Goal: Task Accomplishment & Management: Complete application form

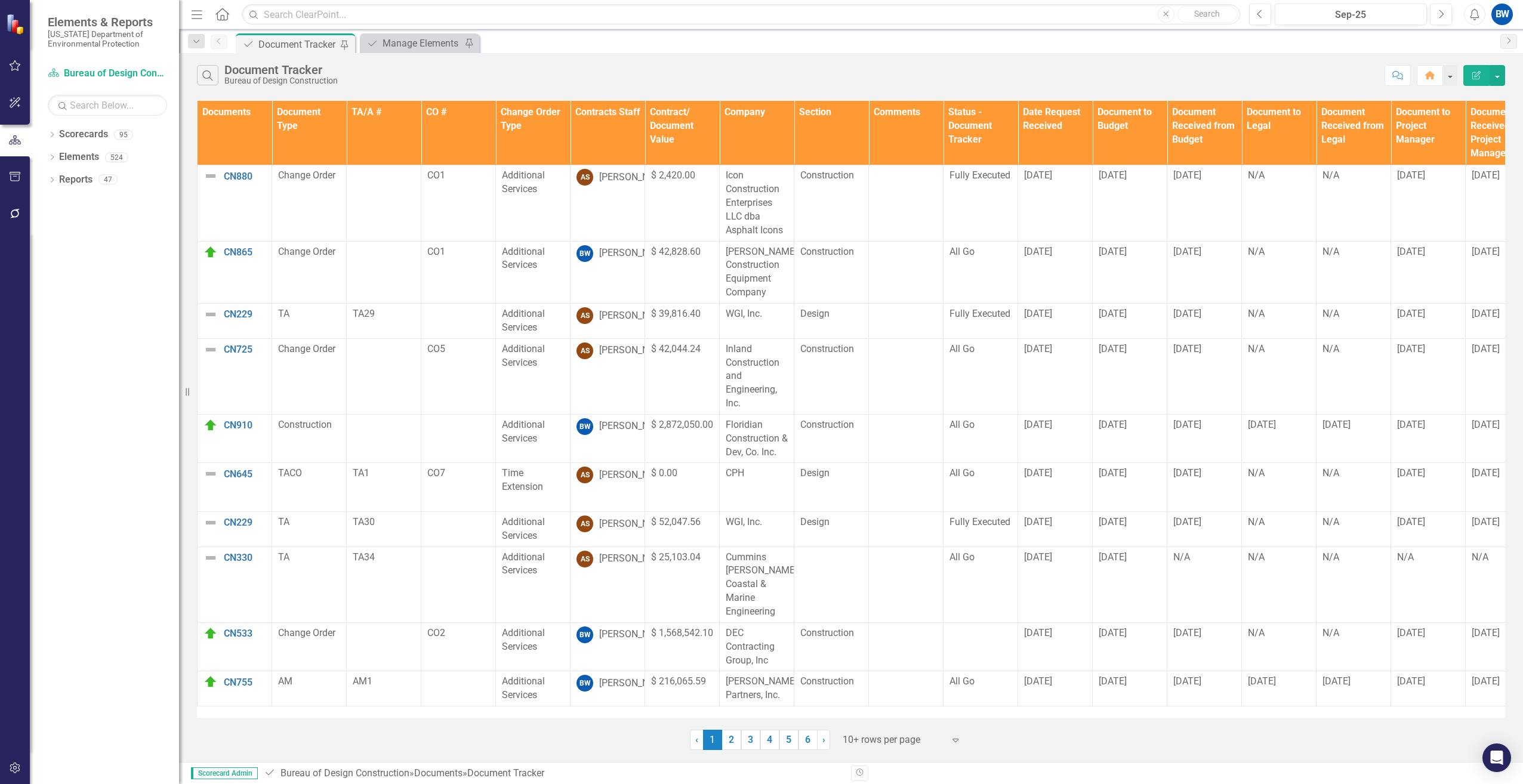
click at [866, 741] on div at bounding box center [893, 740] width 102 height 16
click at [877, 701] on div "100+ rows per page" at bounding box center [904, 699] width 112 height 14
click at [599, 137] on th "Contracts Staff" at bounding box center [608, 133] width 75 height 64
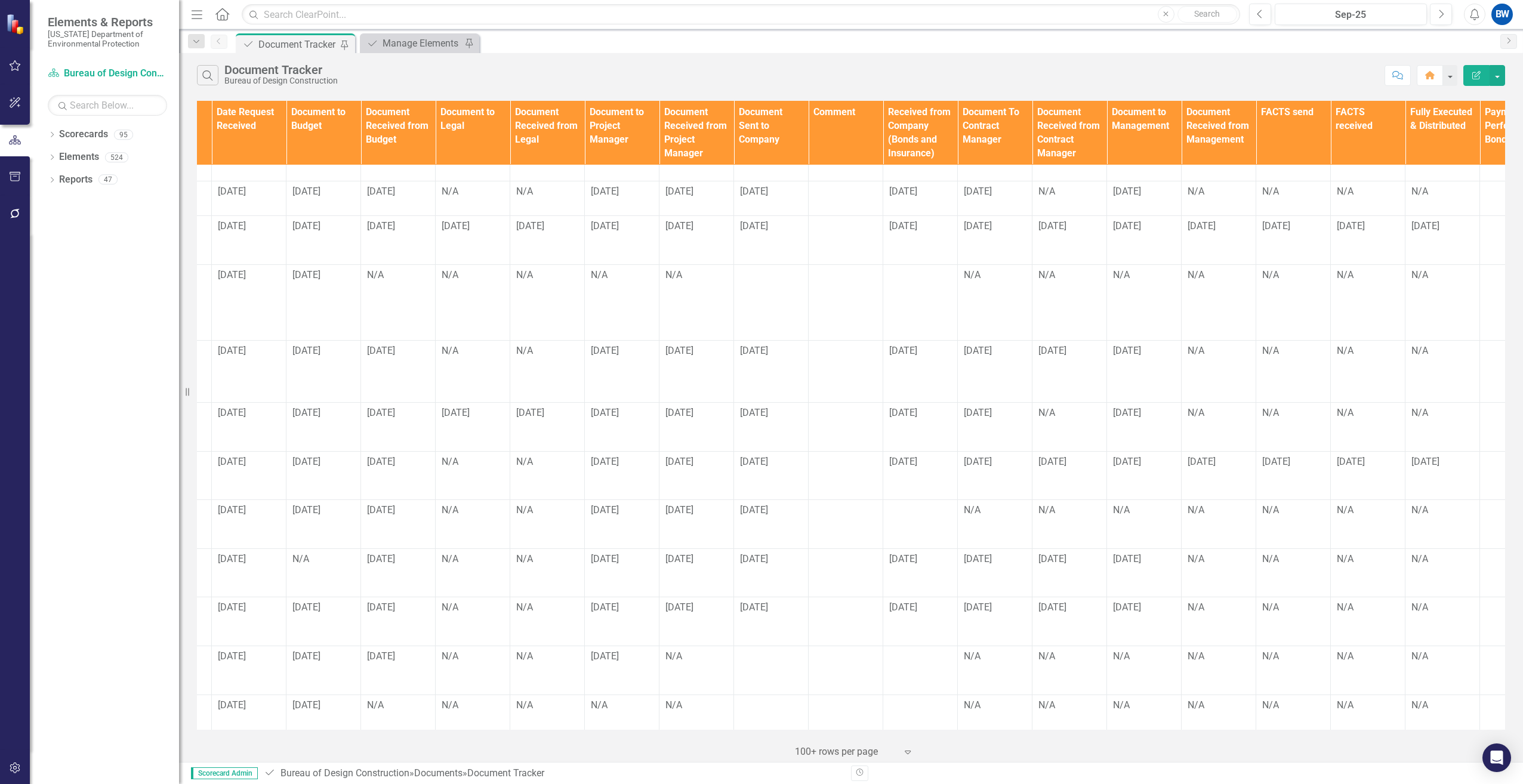
scroll to position [179, 865]
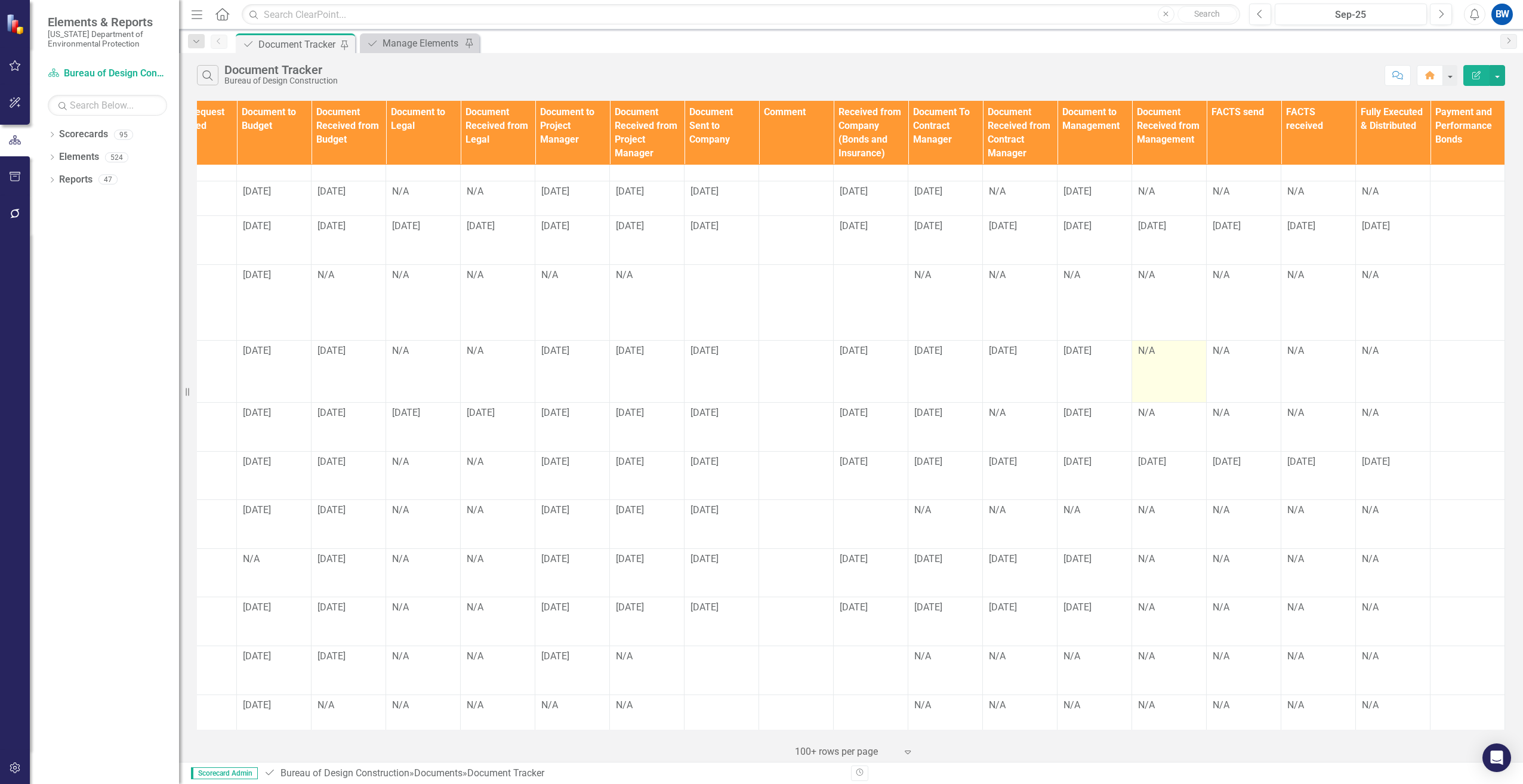
click at [1138, 344] on div "N/A" at bounding box center [1169, 351] width 62 height 14
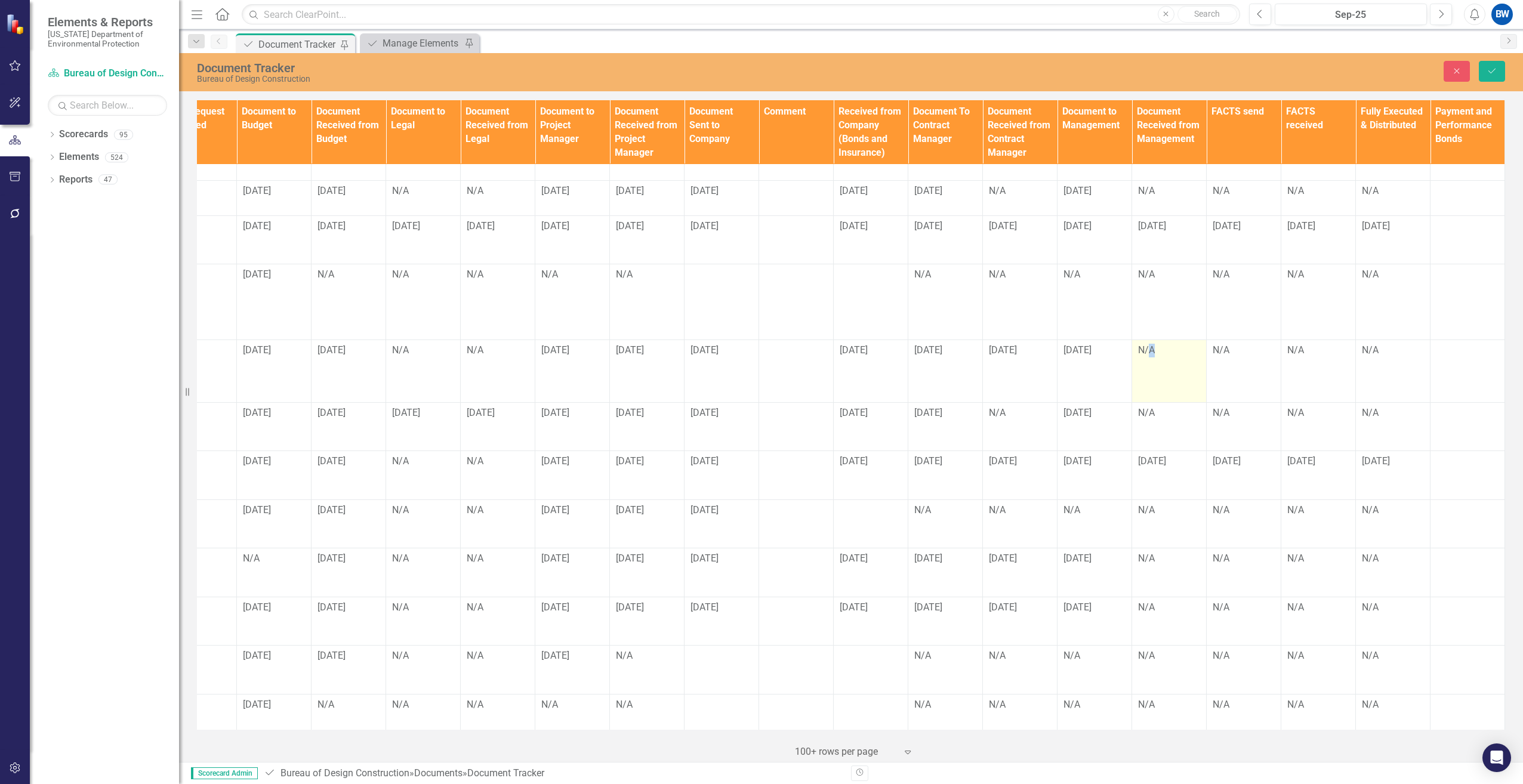
click at [1150, 366] on td "N/A" at bounding box center [1169, 371] width 75 height 62
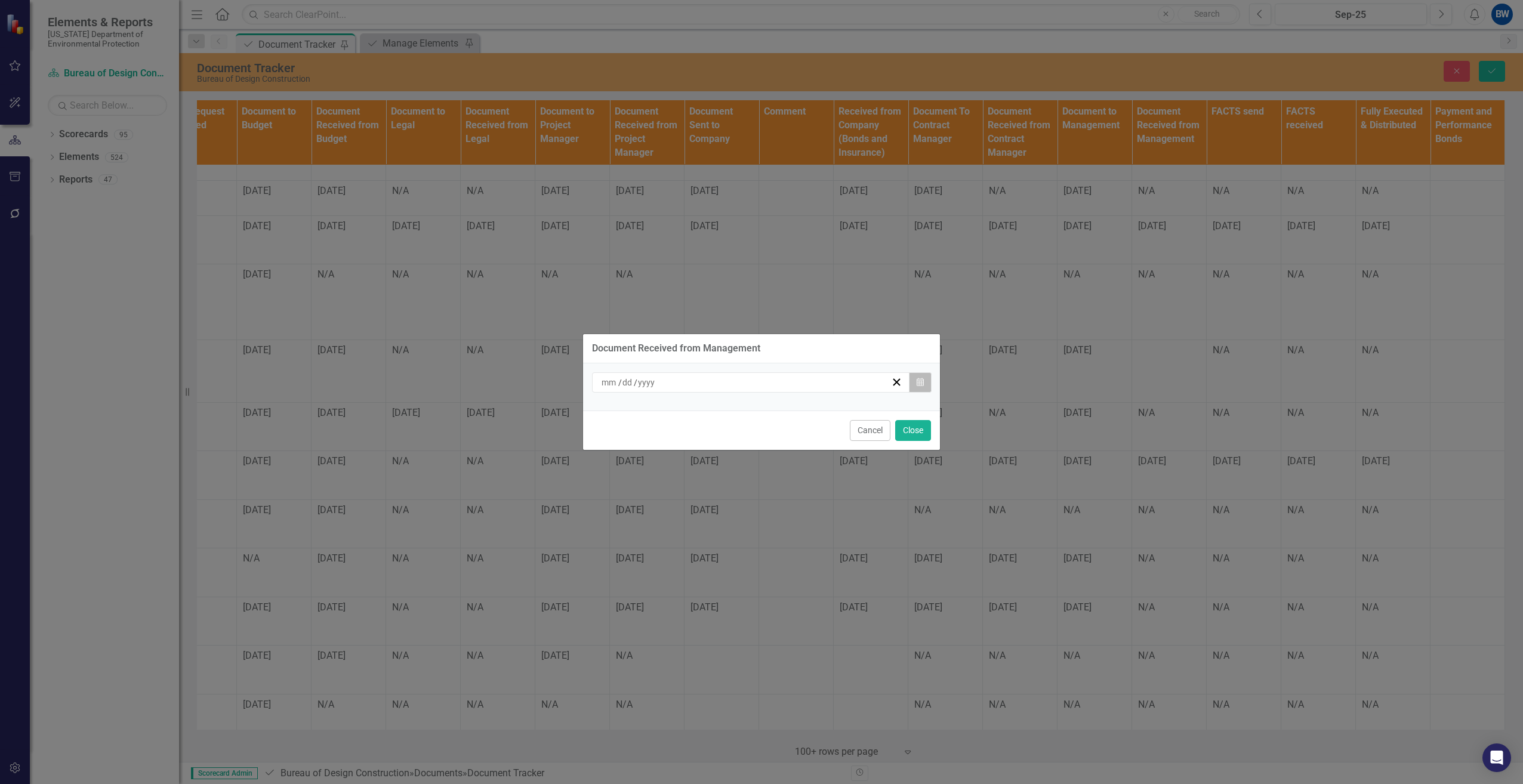
click at [926, 380] on button "Calendar" at bounding box center [920, 382] width 23 height 20
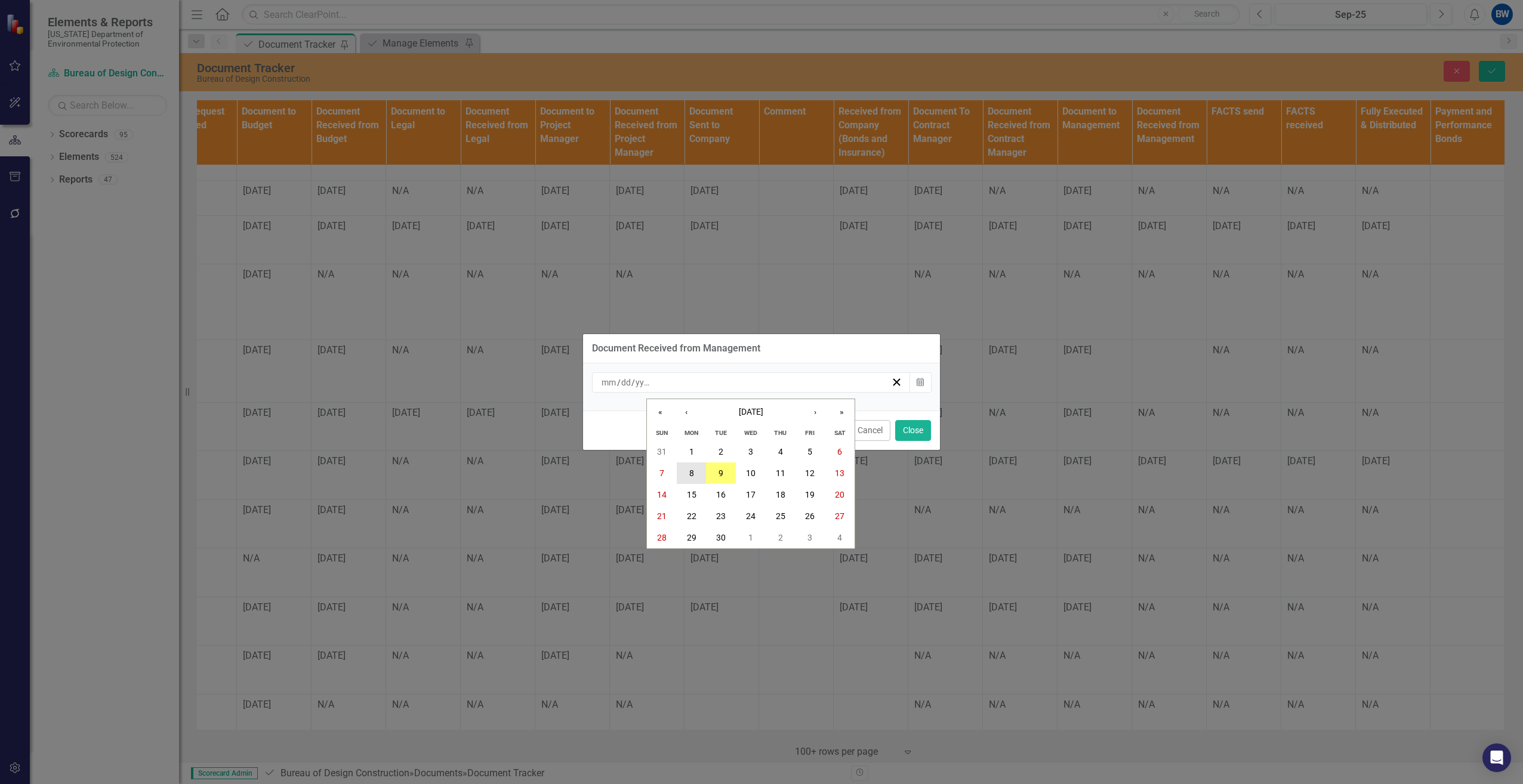
click at [691, 470] on abbr "8" at bounding box center [692, 473] width 5 height 10
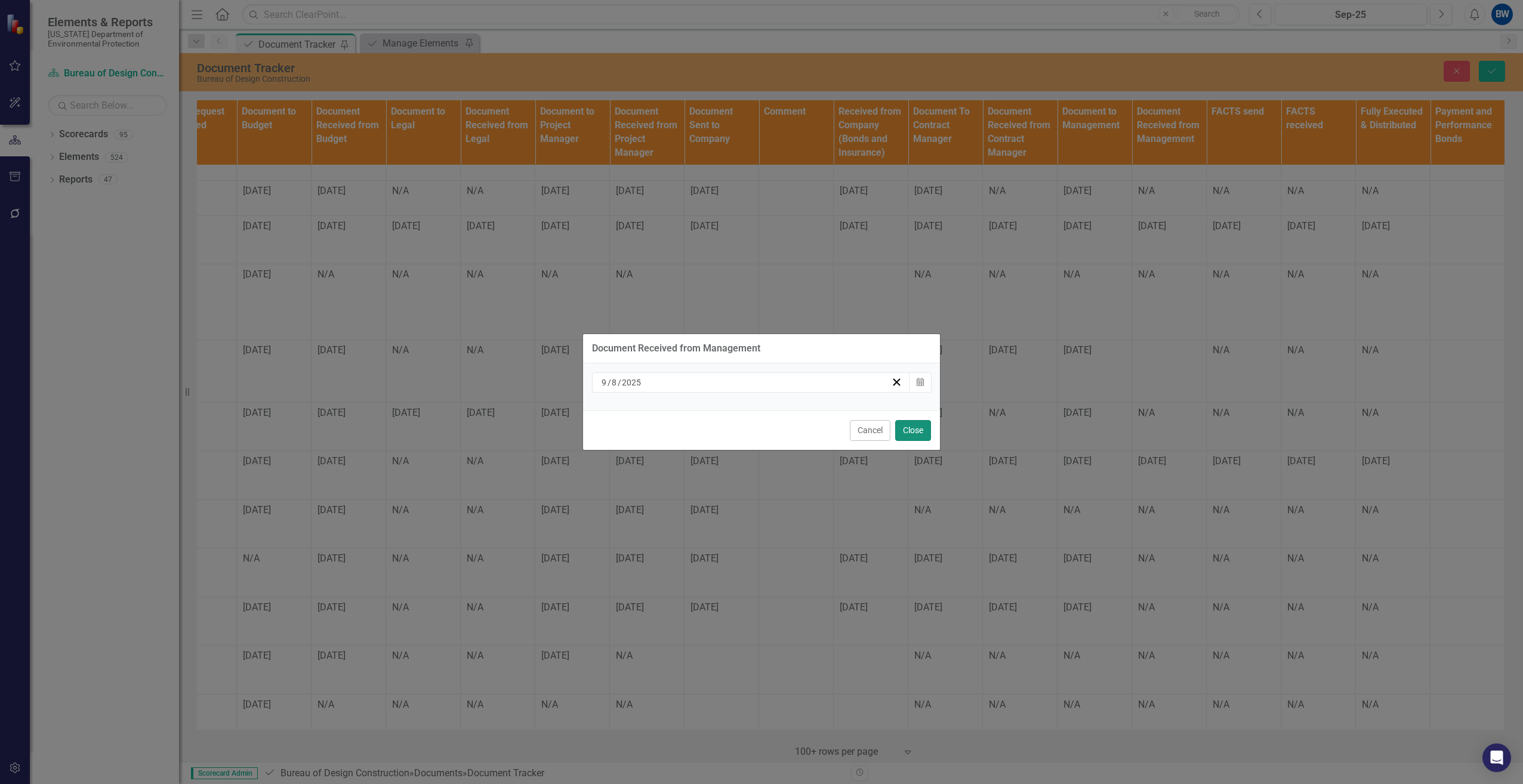
click at [910, 430] on button "Close" at bounding box center [913, 430] width 36 height 21
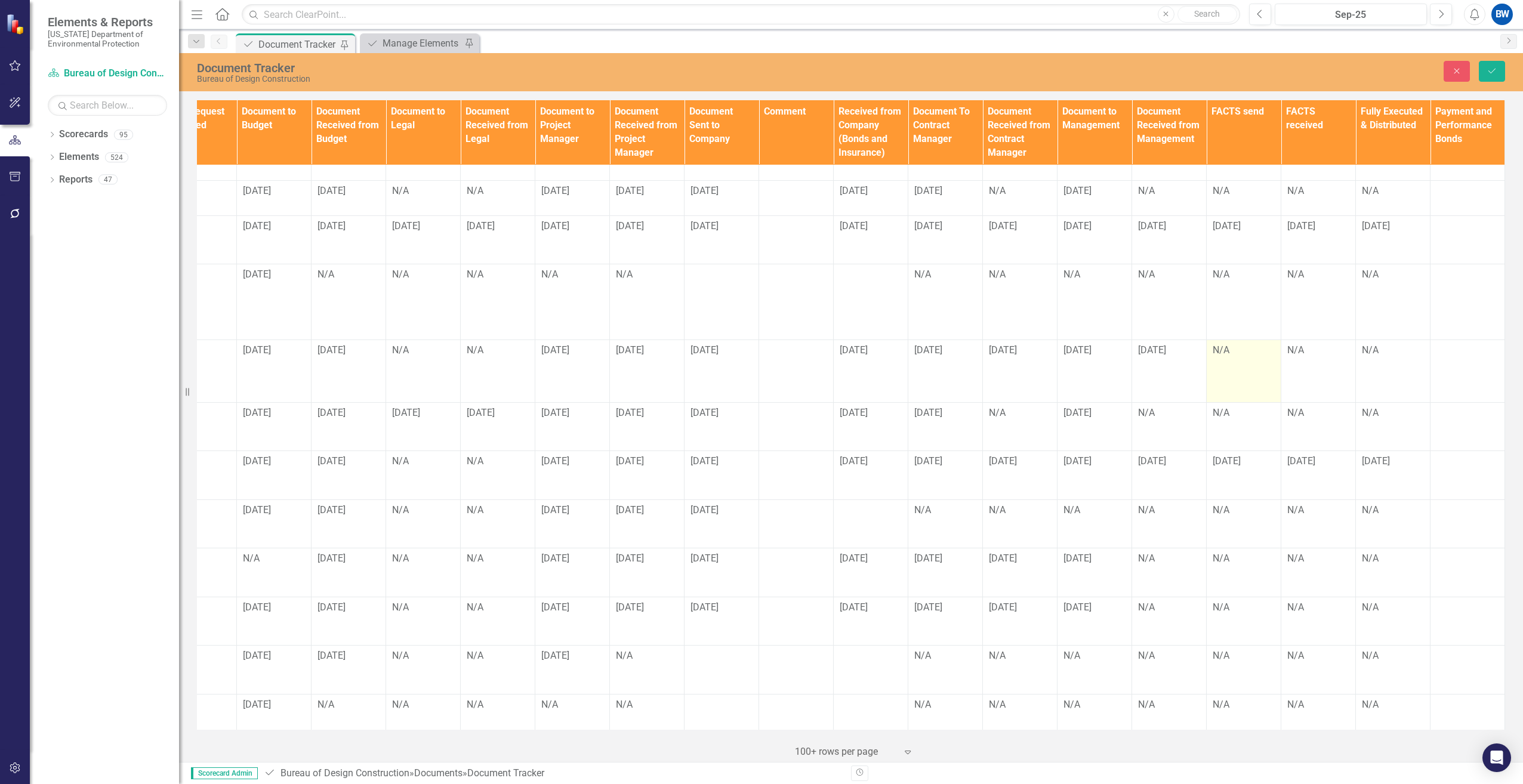
click at [1215, 344] on div "N/A" at bounding box center [1244, 350] width 62 height 14
click at [1214, 344] on div "N/A" at bounding box center [1244, 350] width 62 height 14
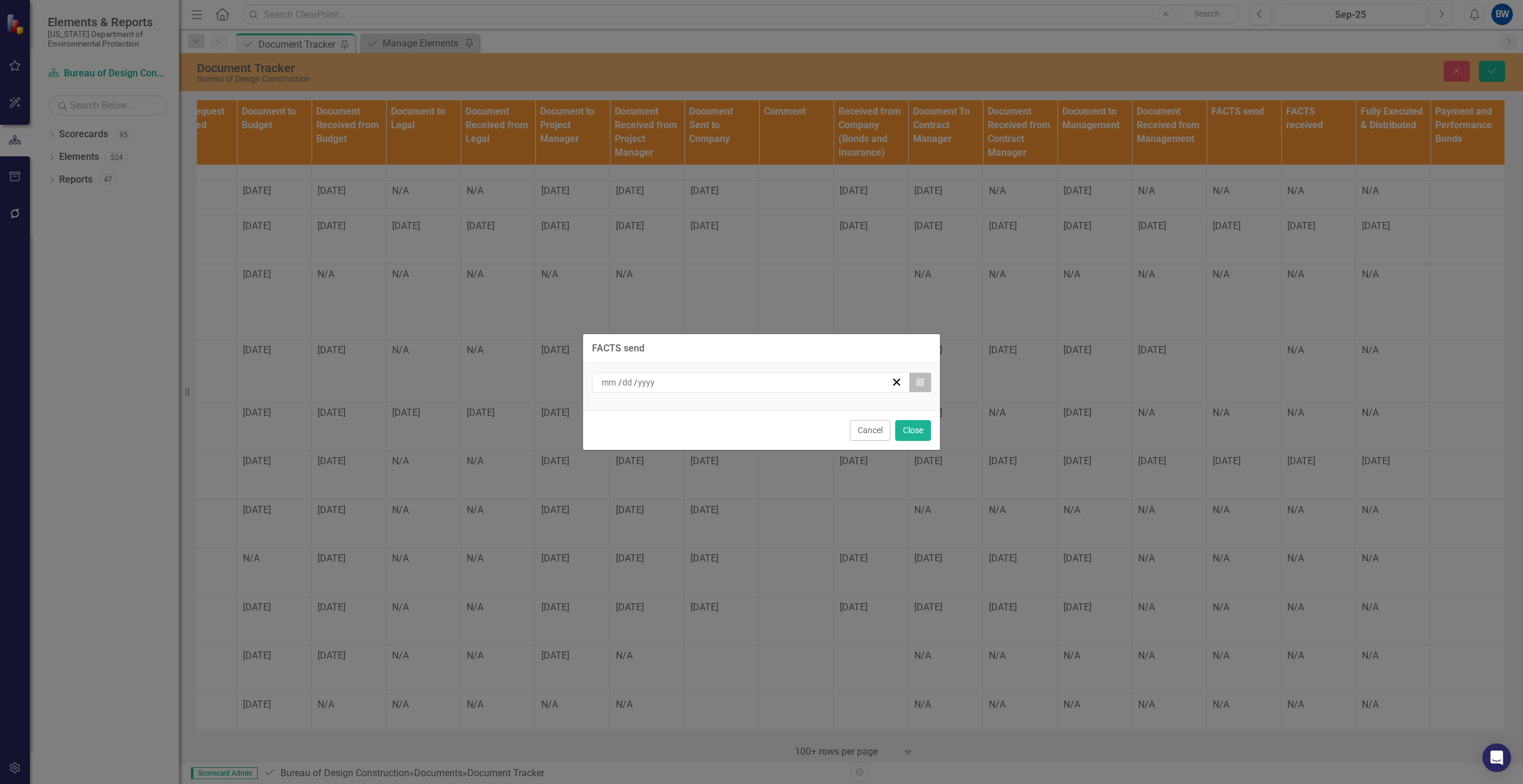
click at [921, 381] on icon "Calendar" at bounding box center [920, 383] width 7 height 9
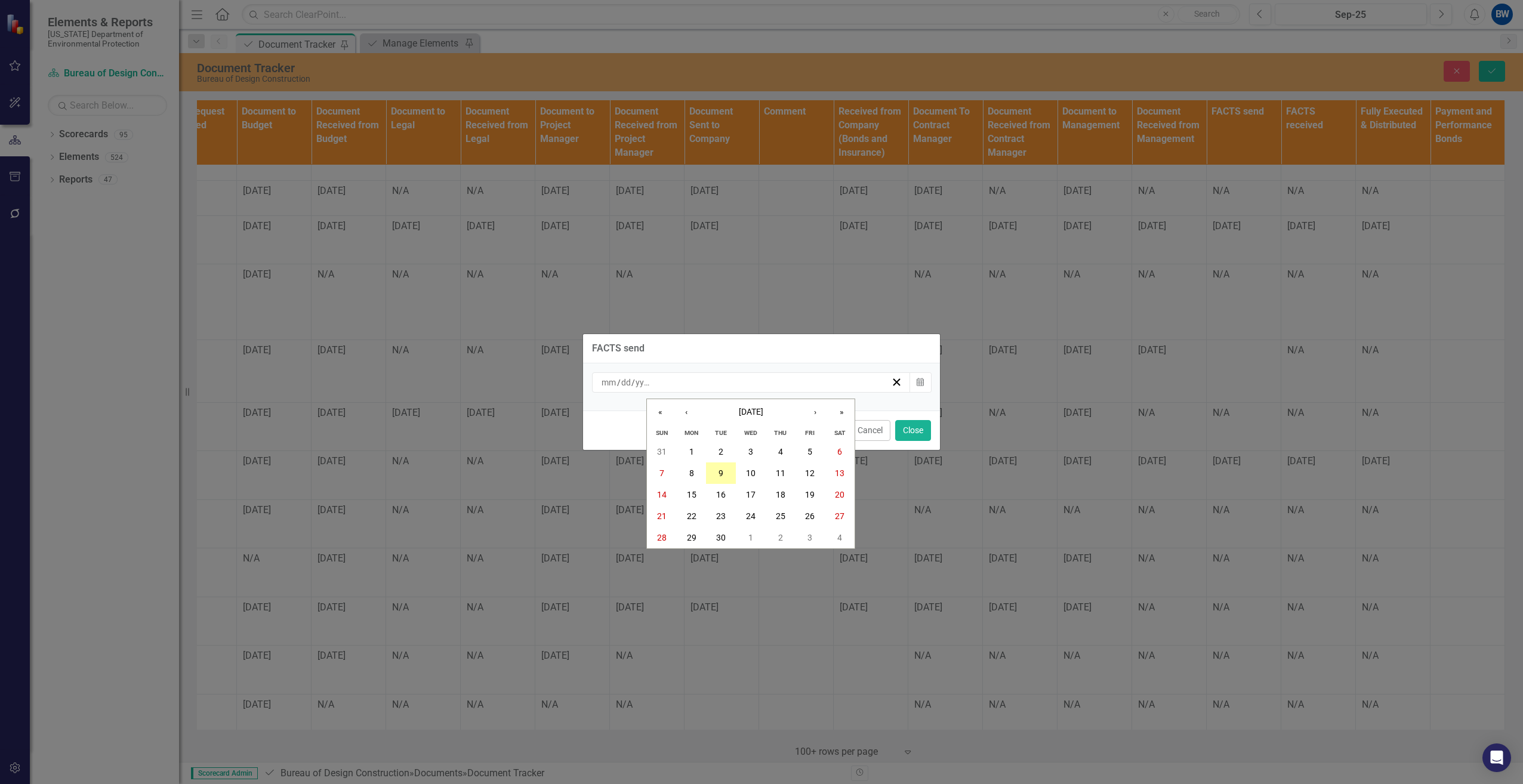
click at [717, 473] on button "9" at bounding box center [720, 473] width 30 height 21
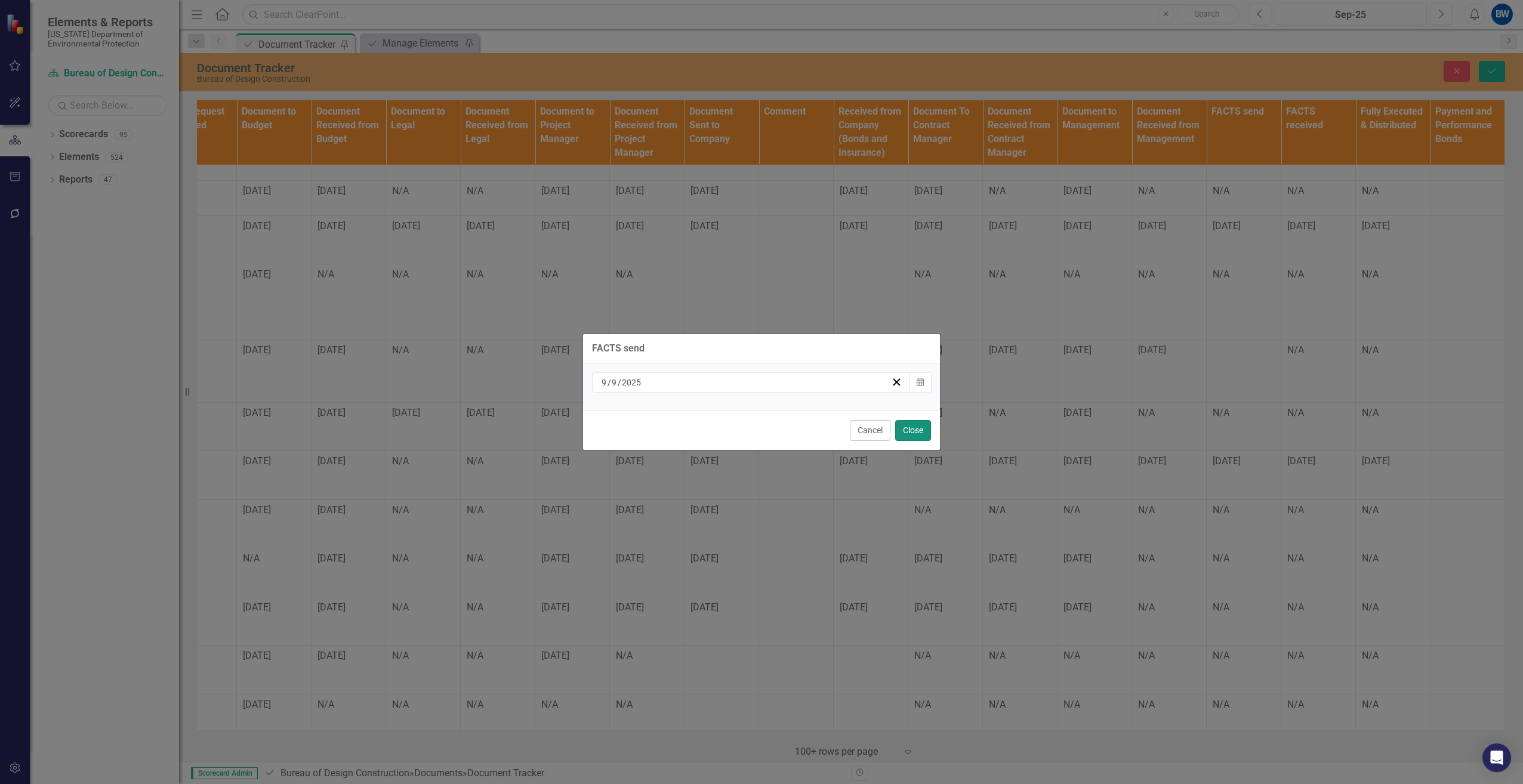
click at [921, 433] on button "Close" at bounding box center [913, 430] width 36 height 21
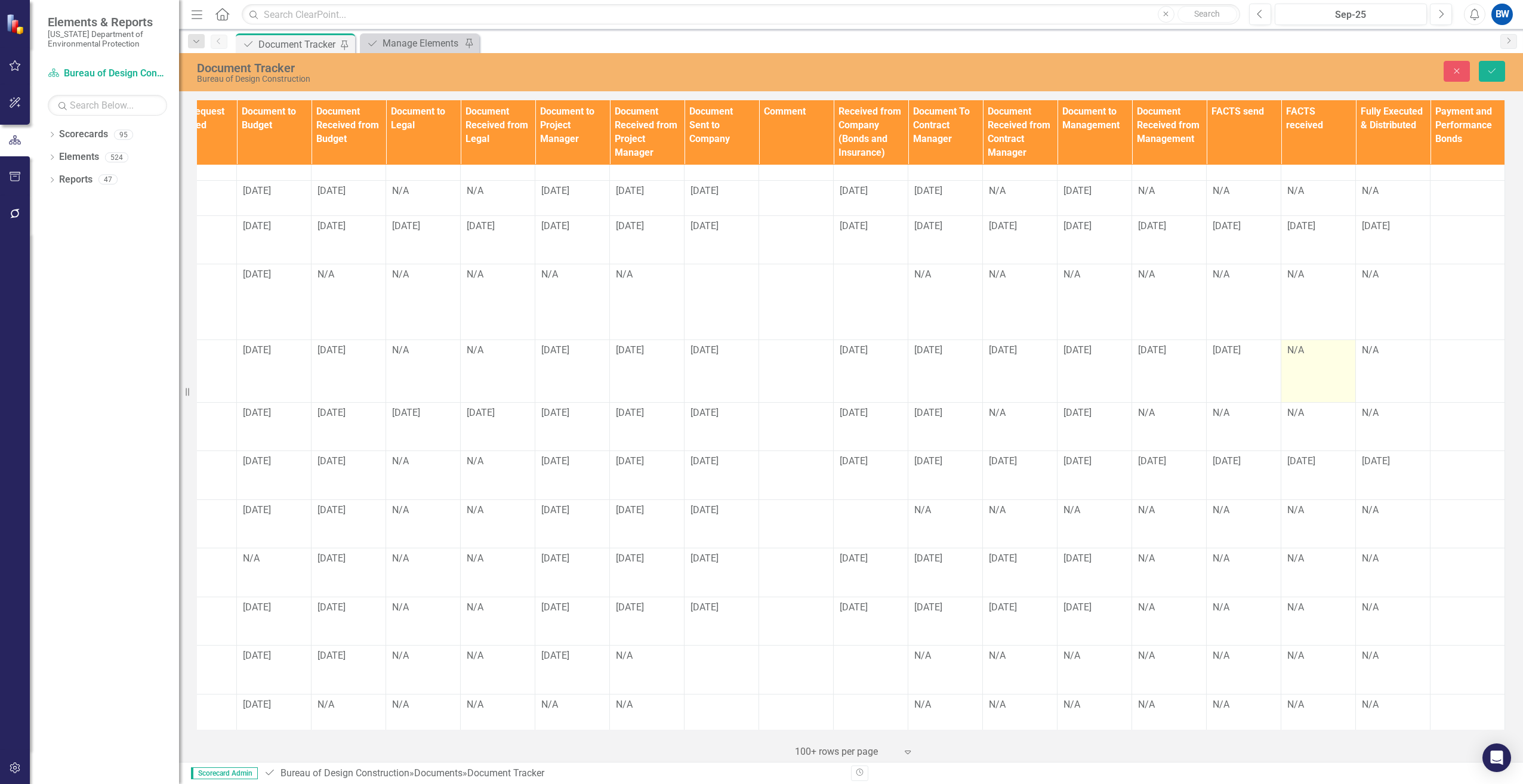
click at [1297, 347] on td "N/A" at bounding box center [1319, 371] width 75 height 62
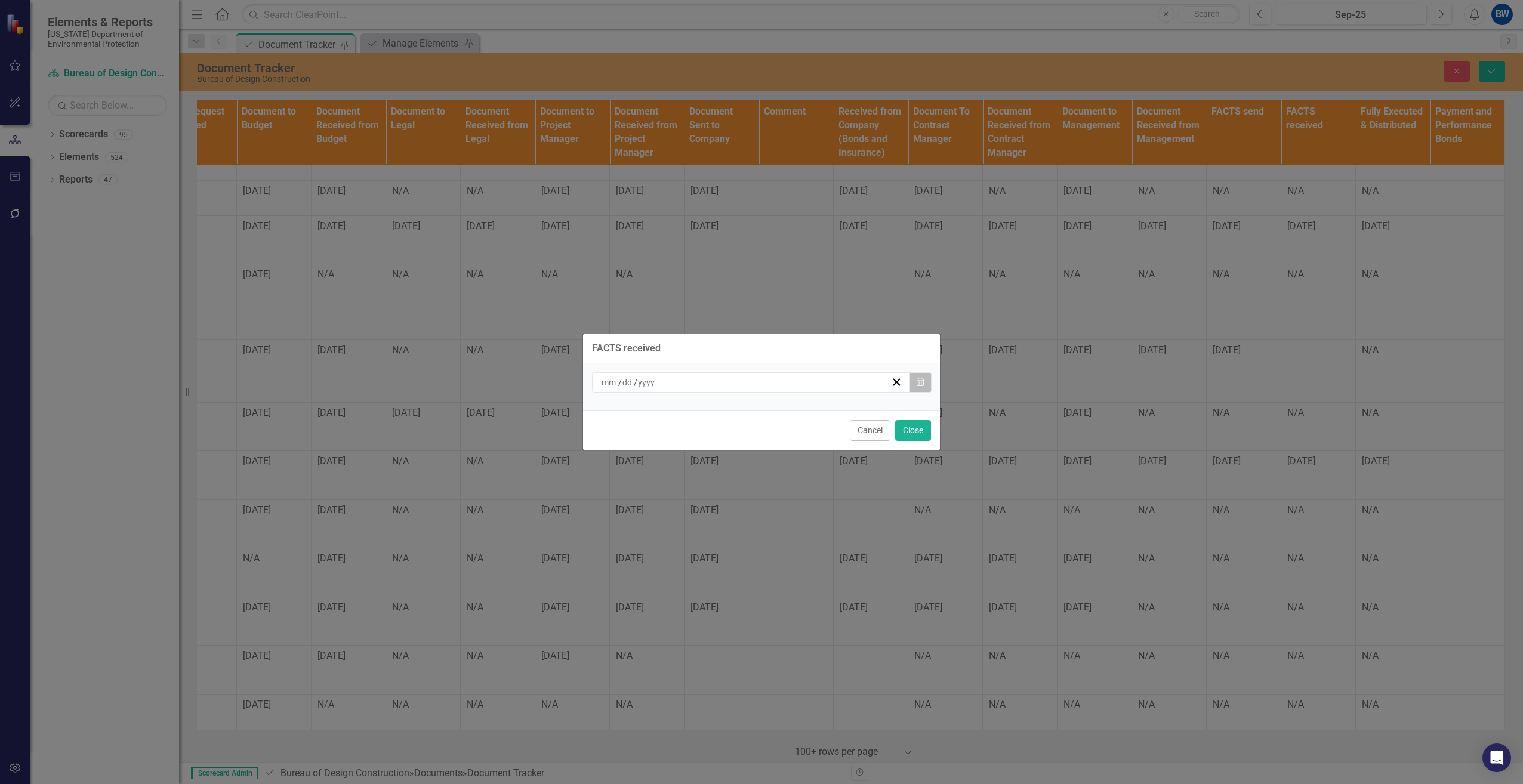
click at [917, 382] on icon "Calendar" at bounding box center [920, 383] width 7 height 9
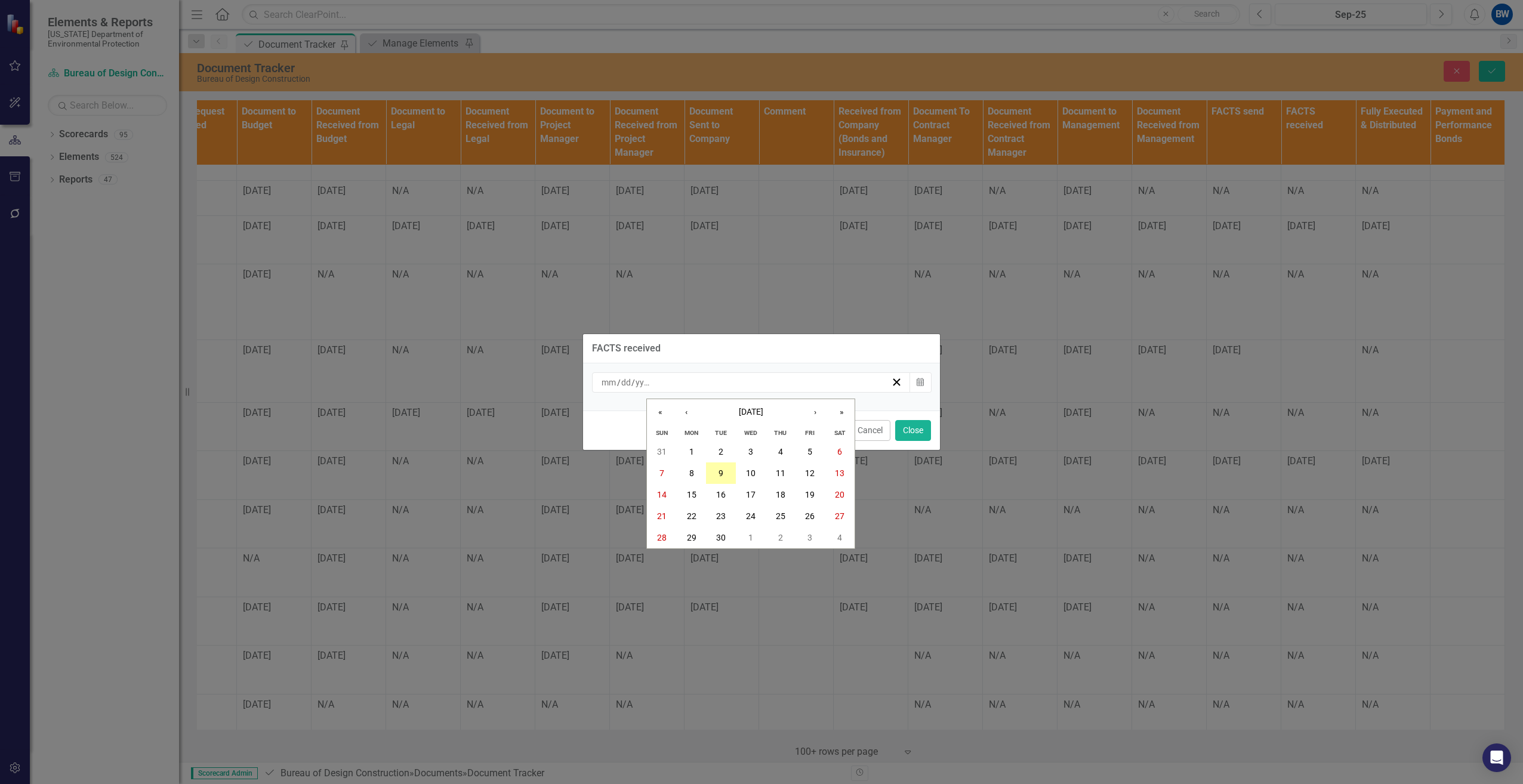
click at [722, 470] on abbr "9" at bounding box center [721, 473] width 5 height 10
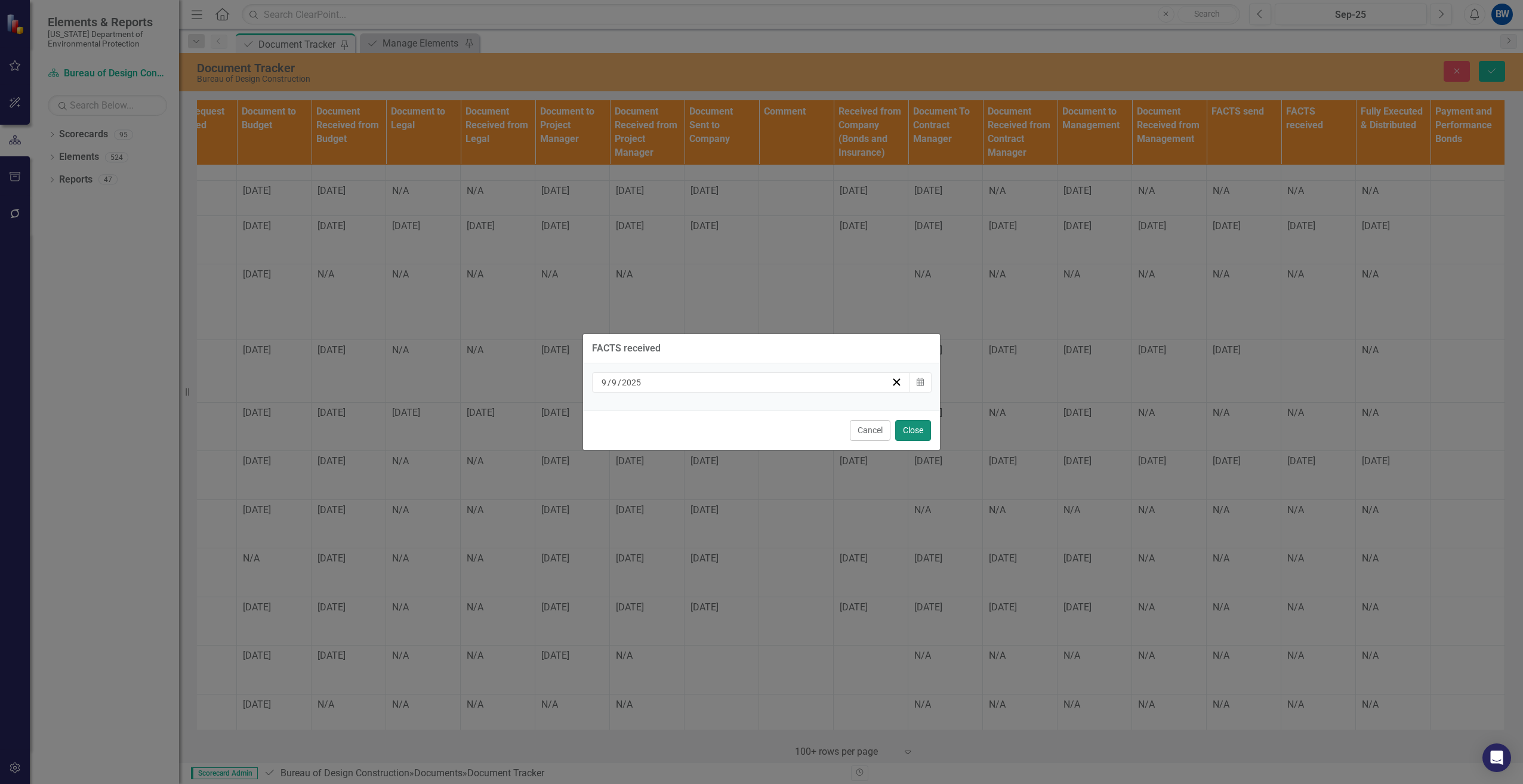
click at [915, 431] on button "Close" at bounding box center [913, 430] width 36 height 21
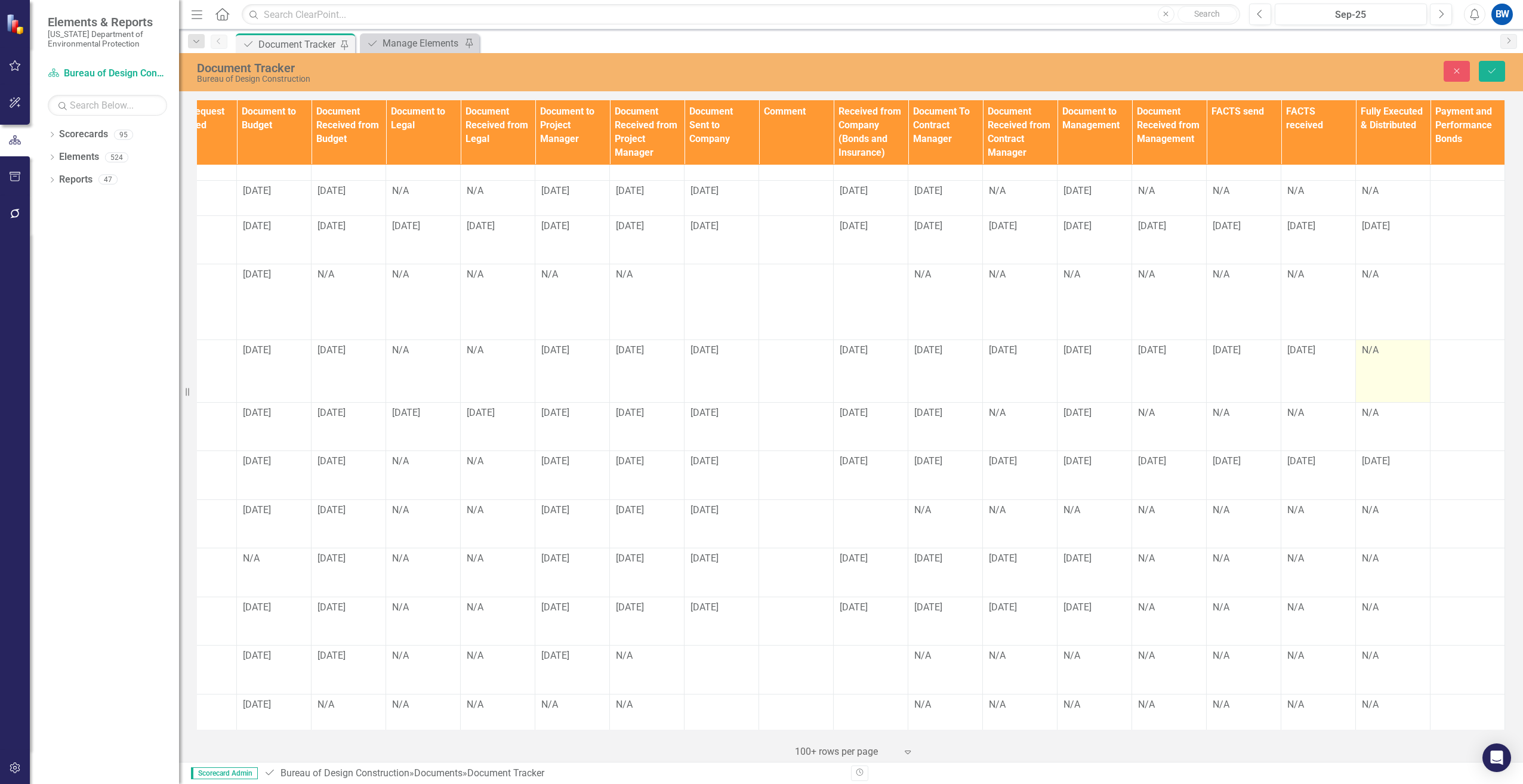
click at [1362, 344] on div "N/A" at bounding box center [1393, 350] width 62 height 14
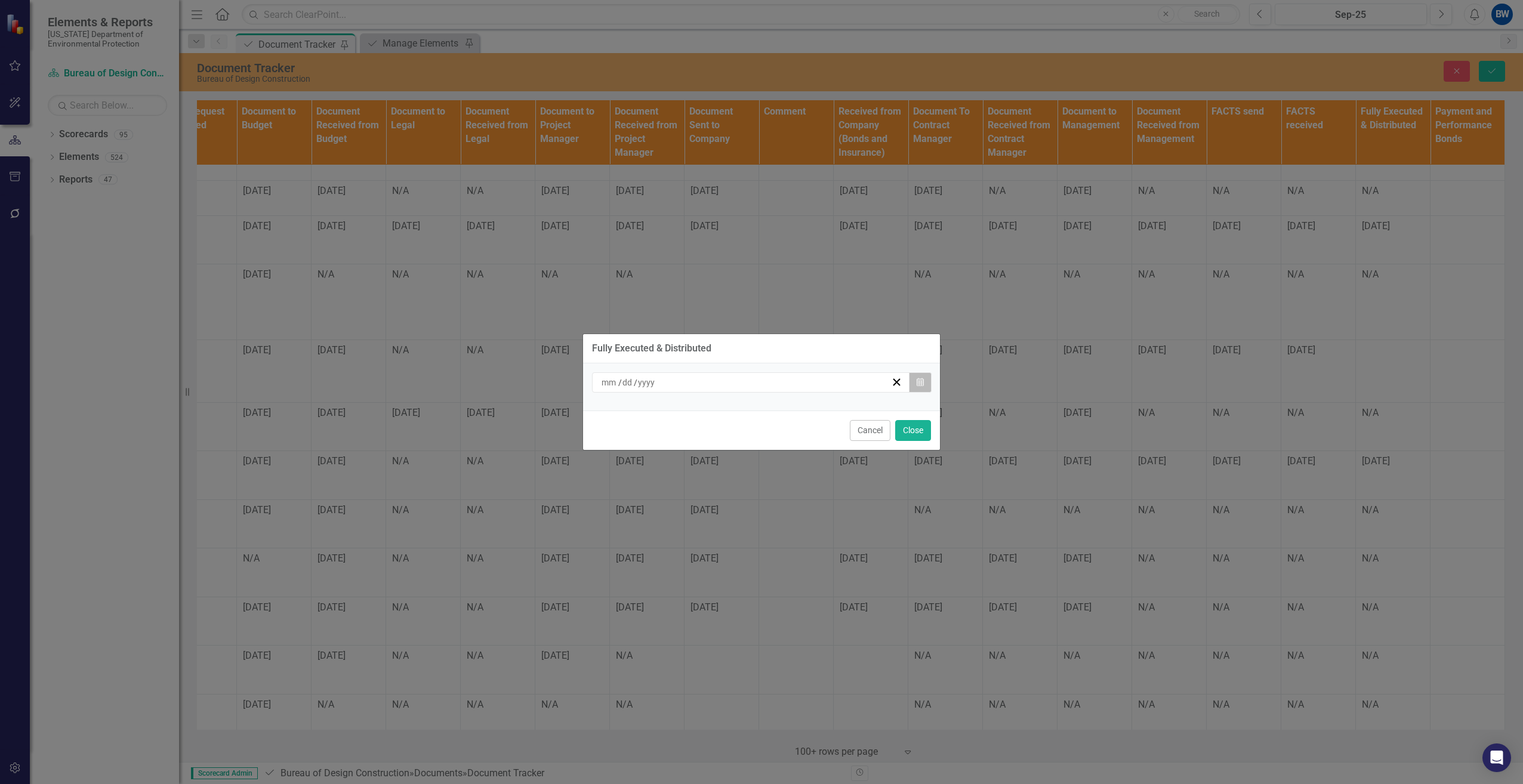
click at [922, 384] on icon "button" at bounding box center [920, 382] width 7 height 9
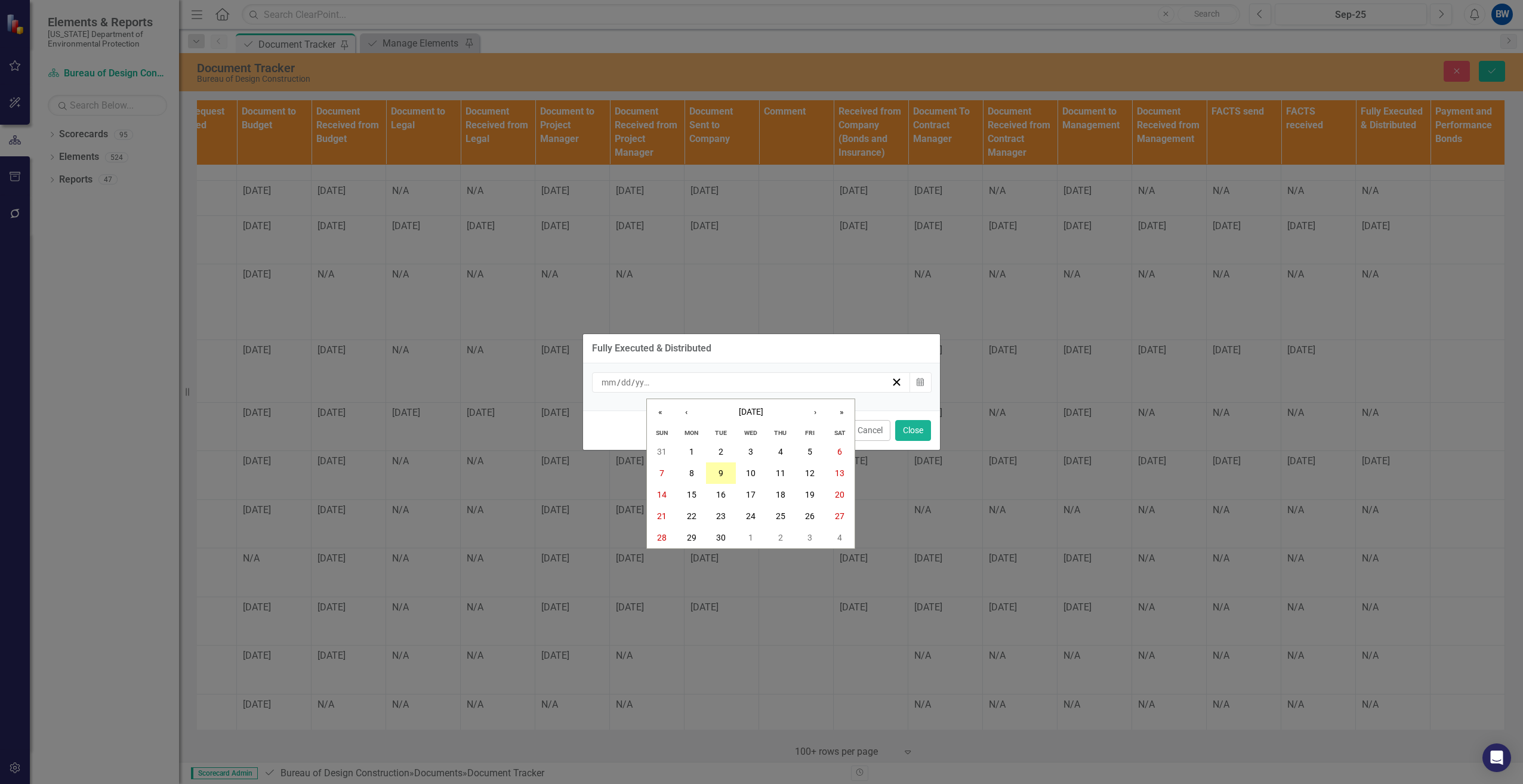
click at [722, 473] on abbr "9" at bounding box center [721, 473] width 5 height 10
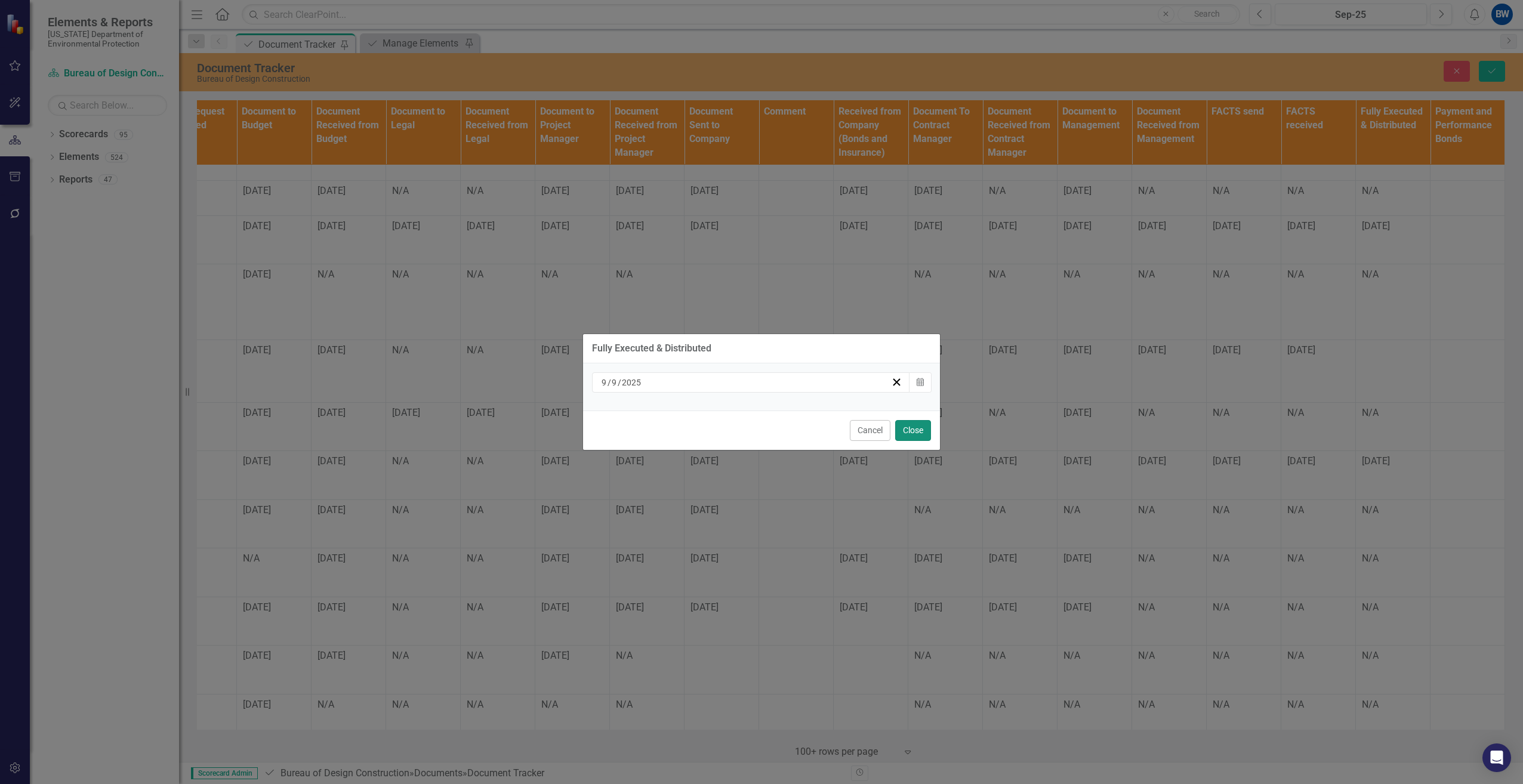
click at [905, 426] on button "Close" at bounding box center [913, 430] width 36 height 21
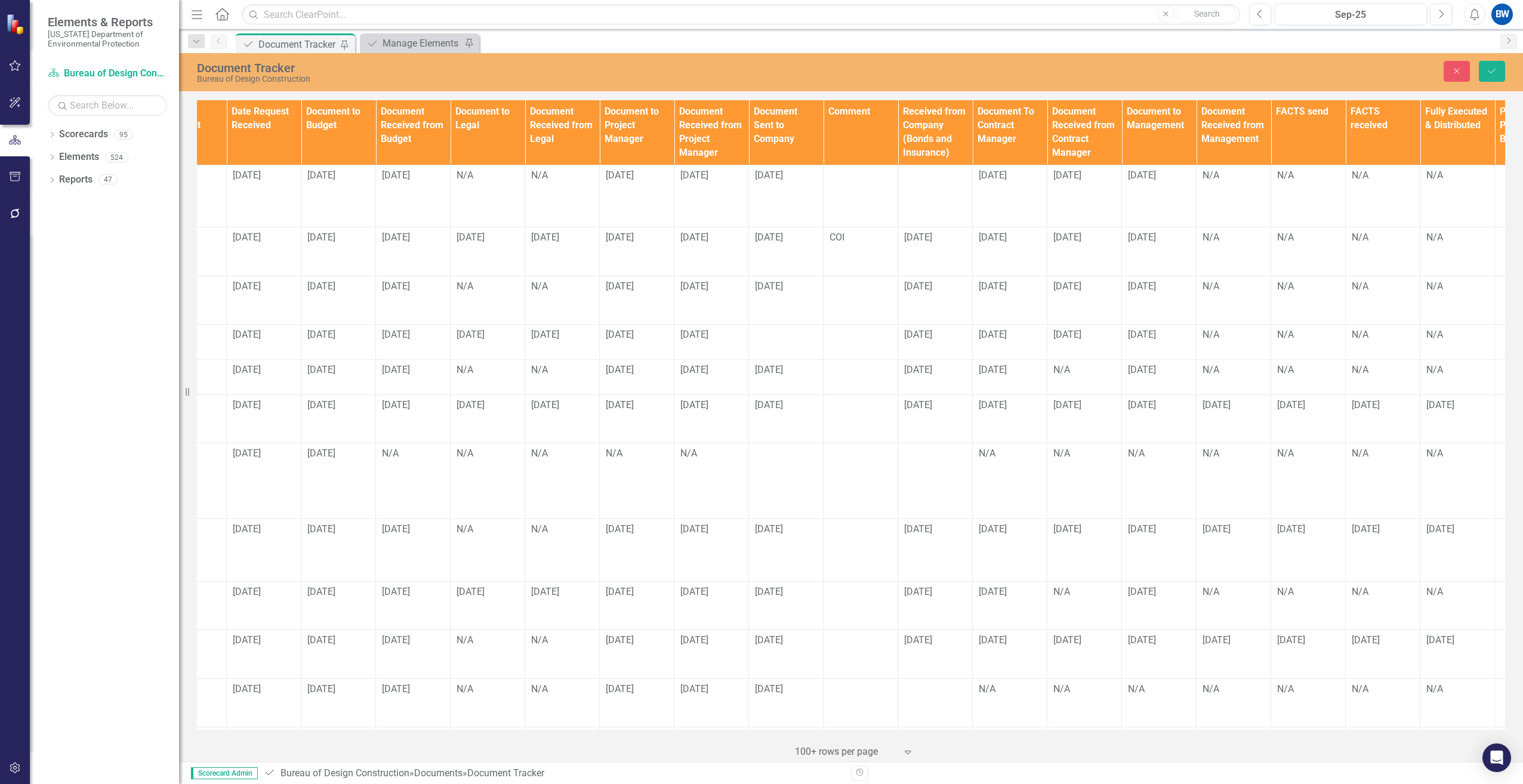
scroll to position [0, 865]
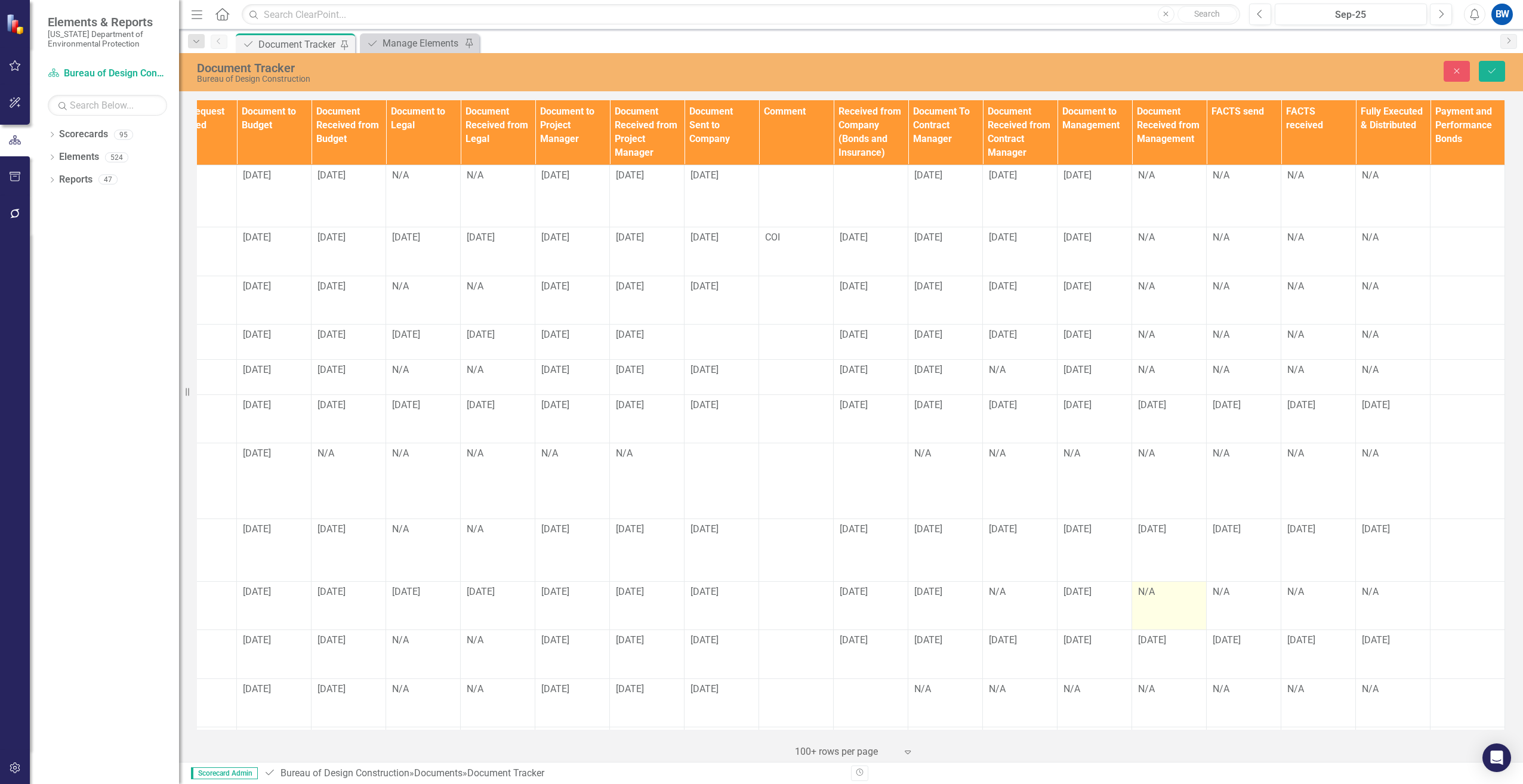
click at [1156, 589] on td "N/A" at bounding box center [1169, 605] width 75 height 49
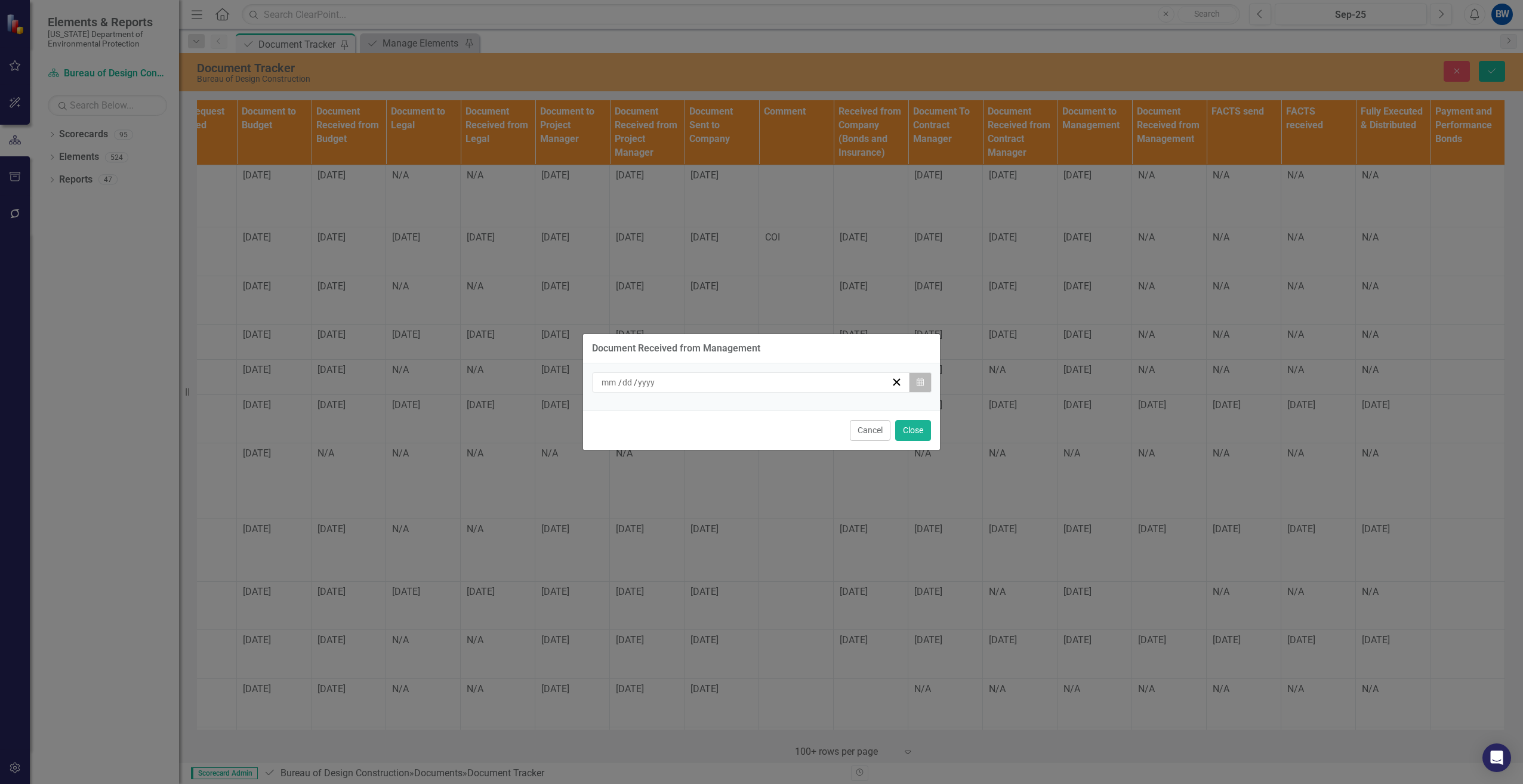
click at [921, 384] on icon "Calendar" at bounding box center [920, 383] width 7 height 9
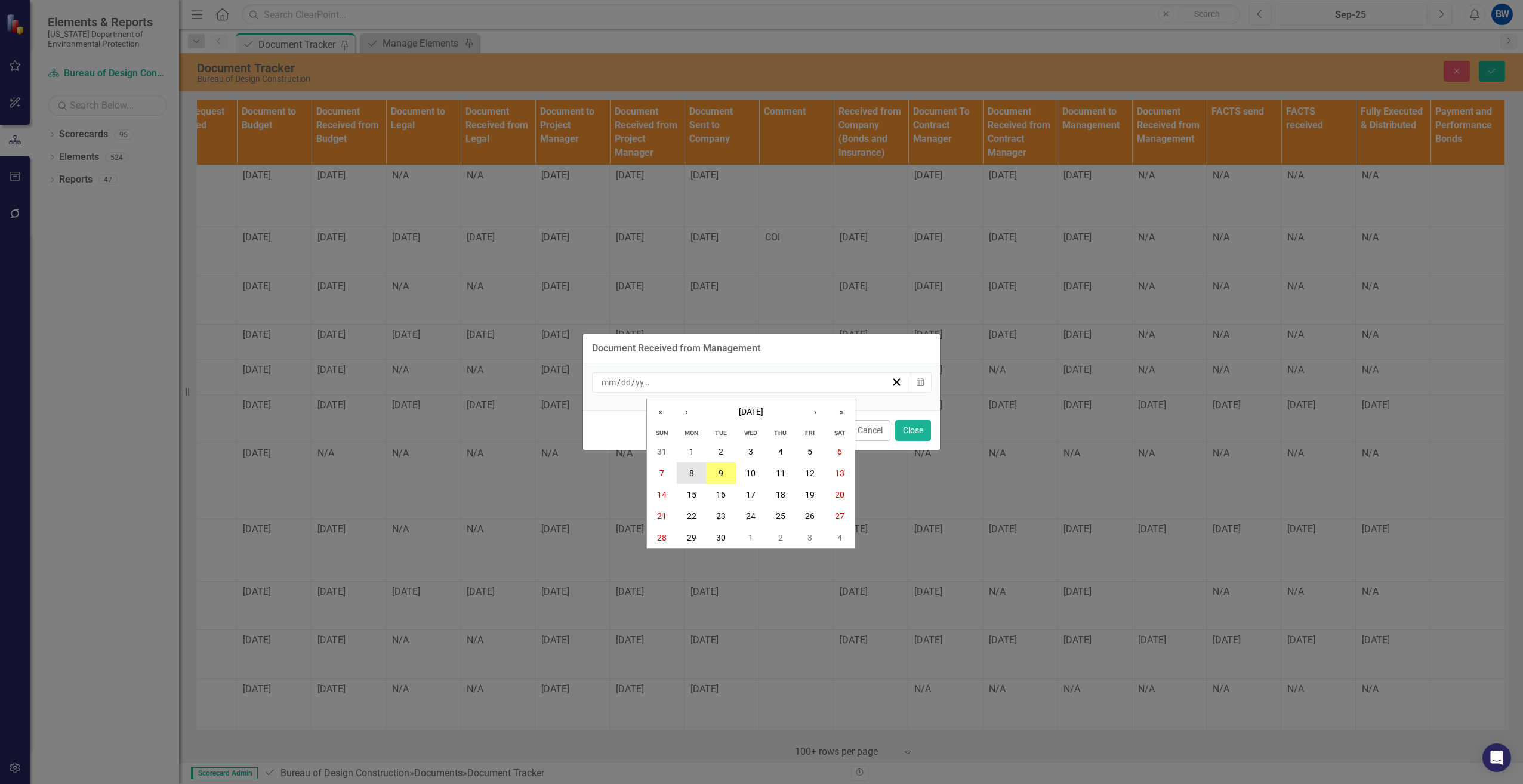
click at [690, 473] on button "8" at bounding box center [691, 473] width 30 height 21
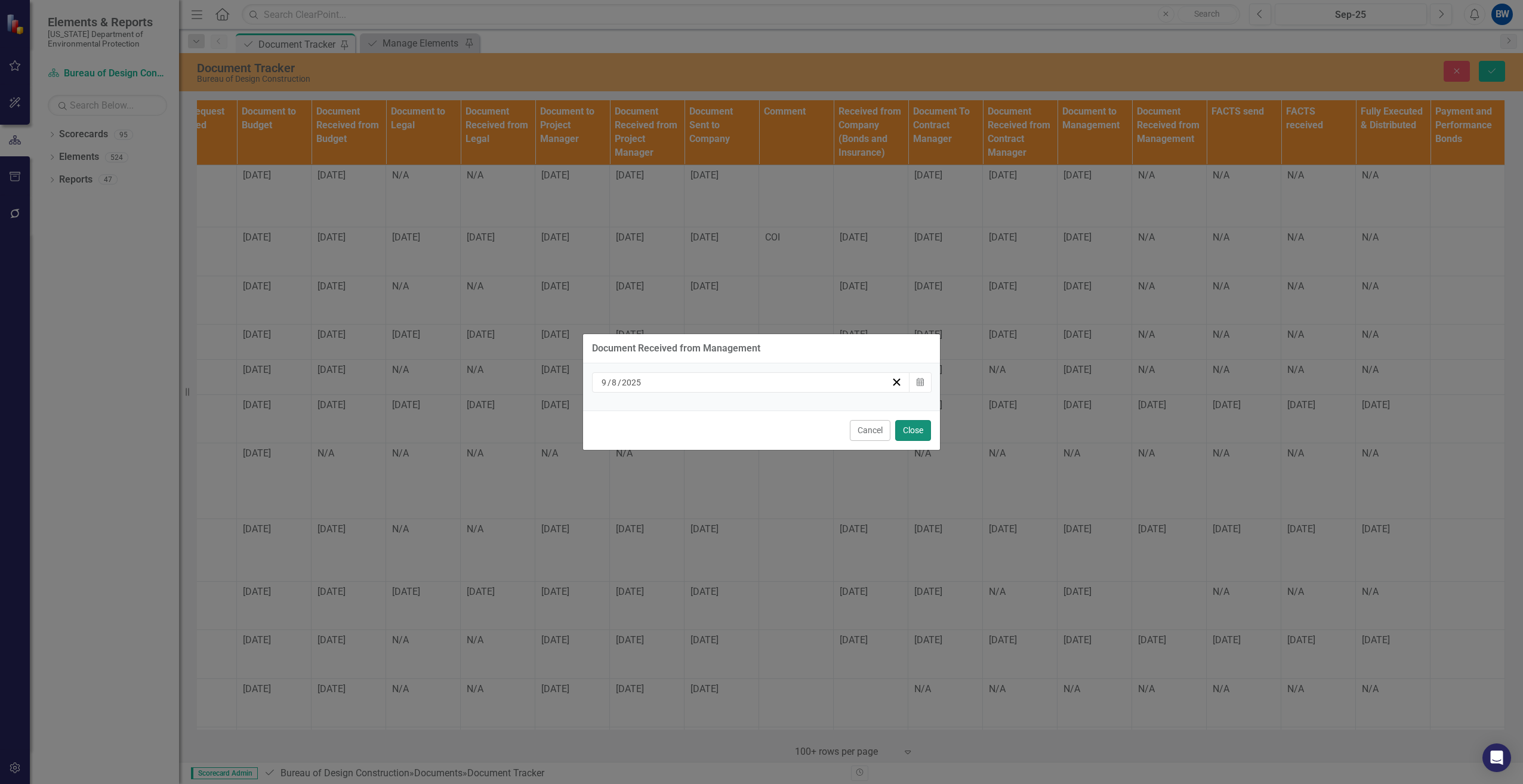
click at [904, 432] on button "Close" at bounding box center [913, 430] width 36 height 21
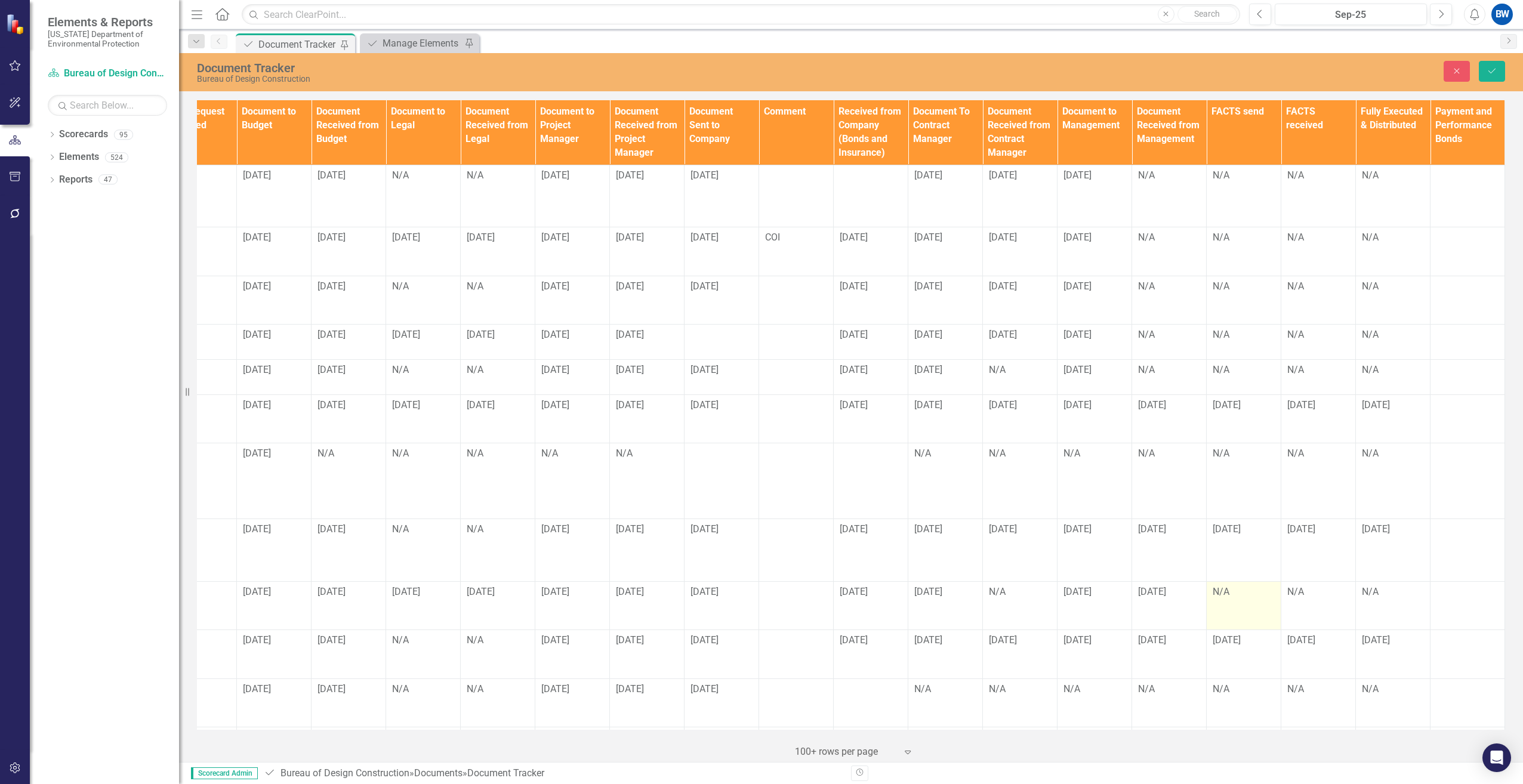
click at [1224, 595] on td "N/A" at bounding box center [1244, 605] width 75 height 49
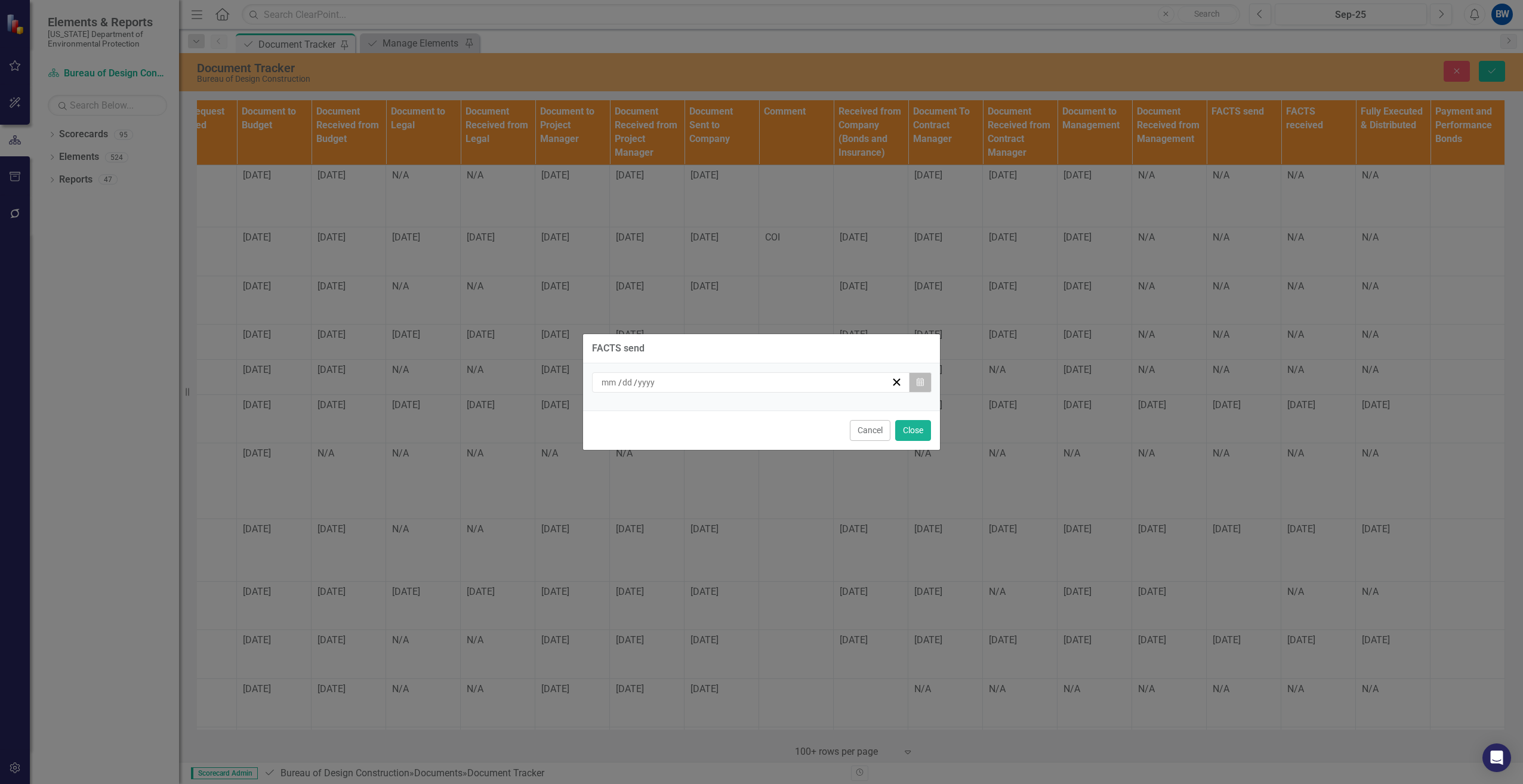
click at [919, 384] on icon "button" at bounding box center [920, 382] width 7 height 9
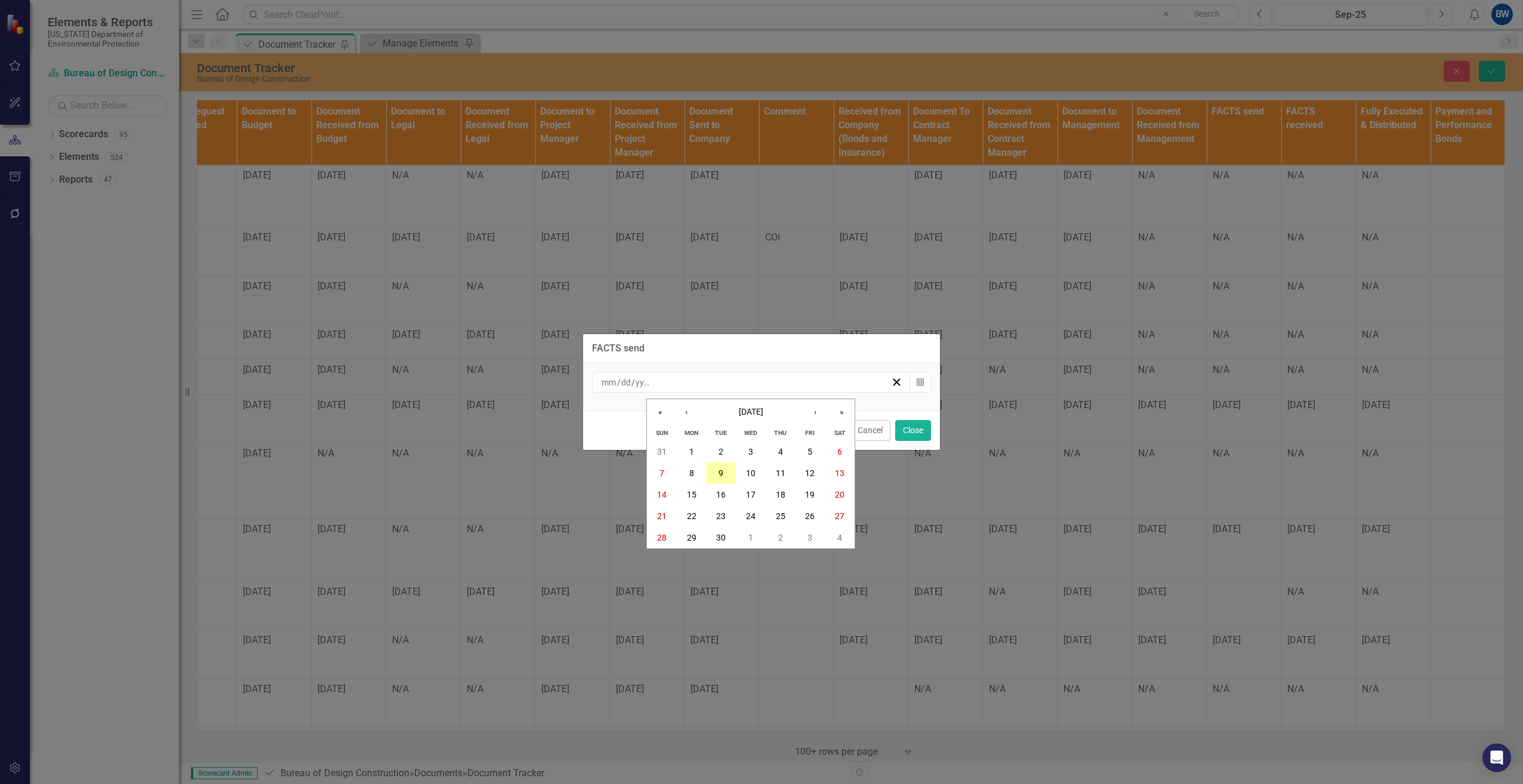
click at [728, 468] on button "9" at bounding box center [720, 473] width 30 height 21
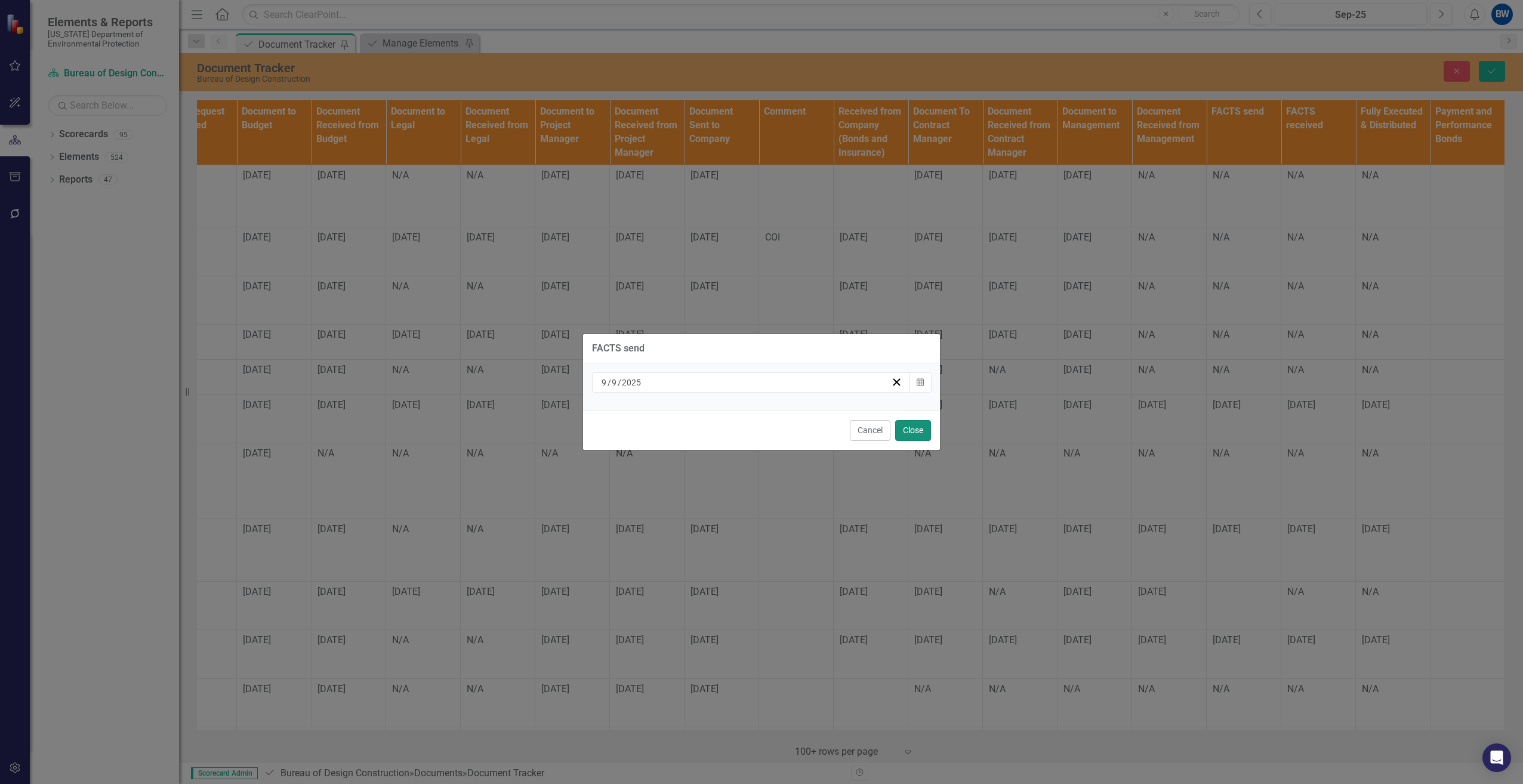
click at [909, 428] on button "Close" at bounding box center [913, 430] width 36 height 21
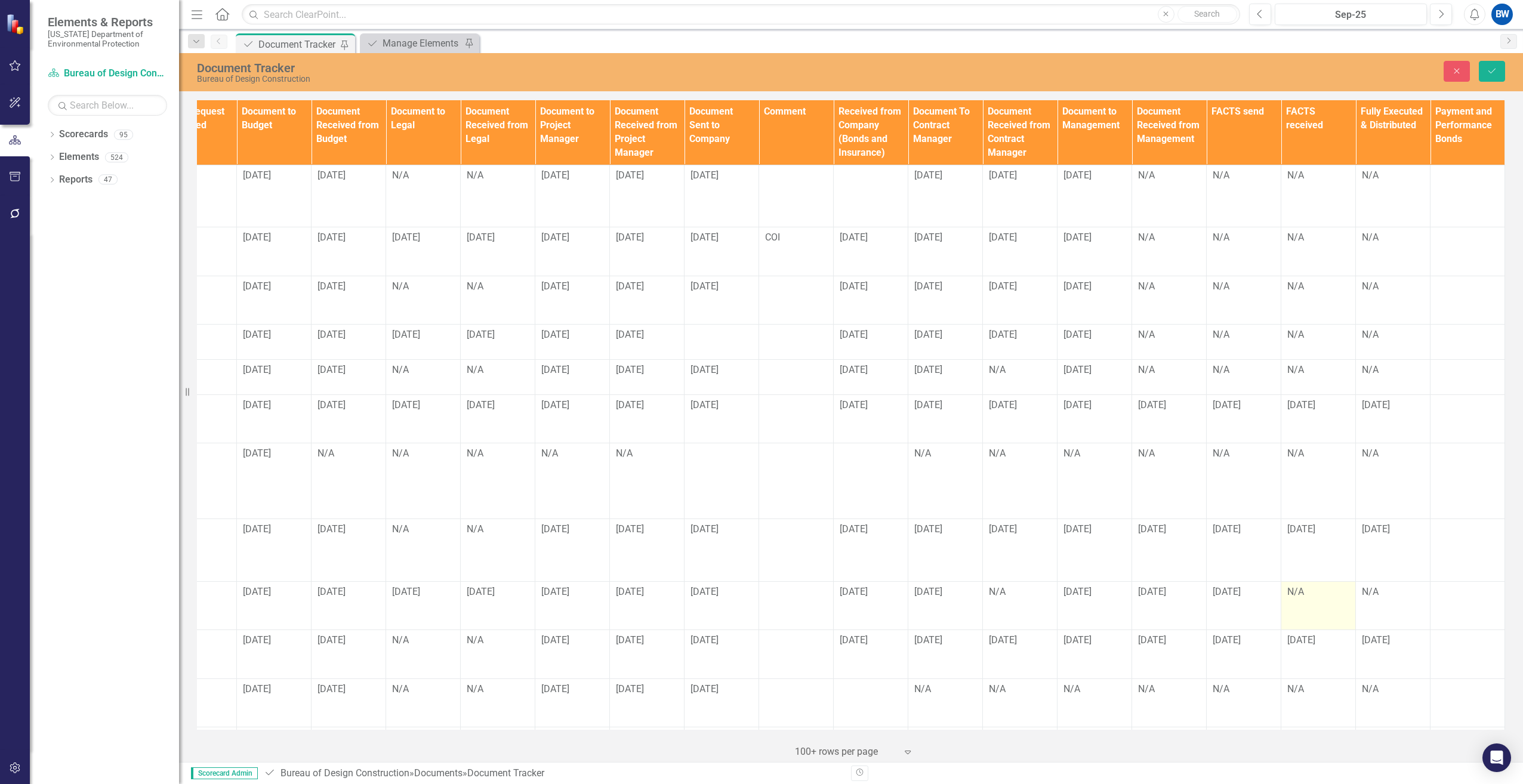
click at [1288, 585] on div "N/A" at bounding box center [1318, 592] width 62 height 14
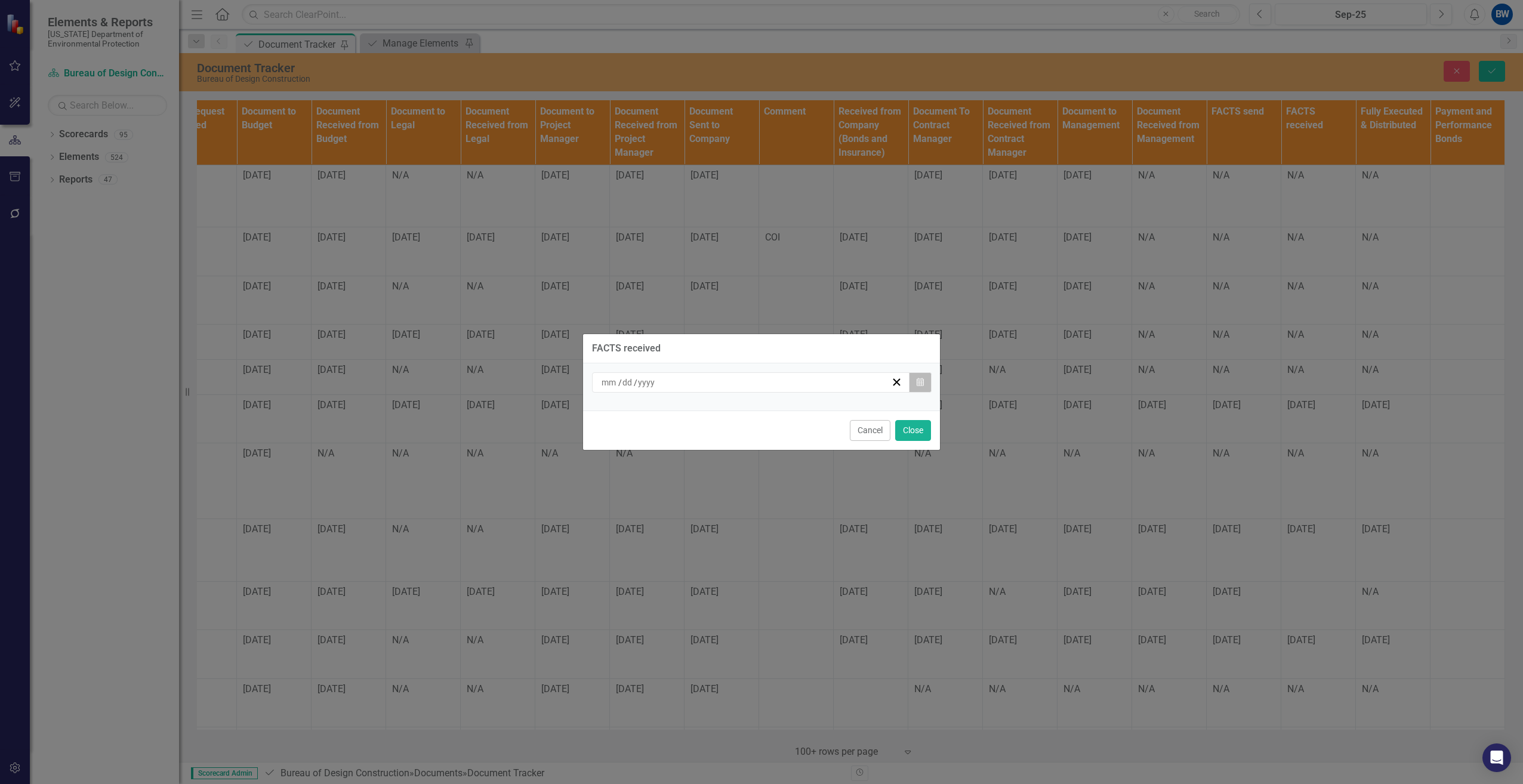
click at [918, 384] on icon "Calendar" at bounding box center [920, 383] width 7 height 9
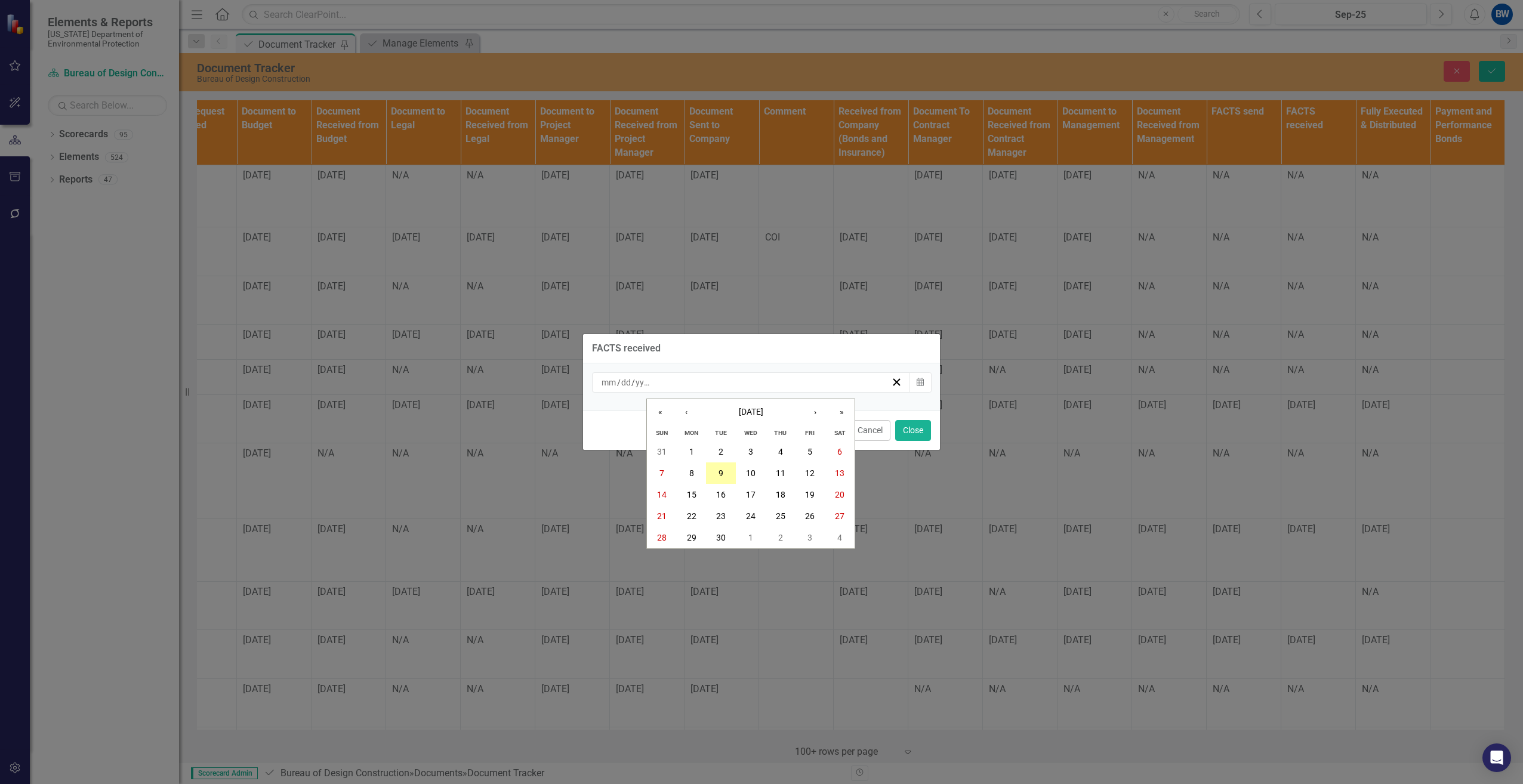
click at [725, 468] on button "9" at bounding box center [720, 473] width 30 height 21
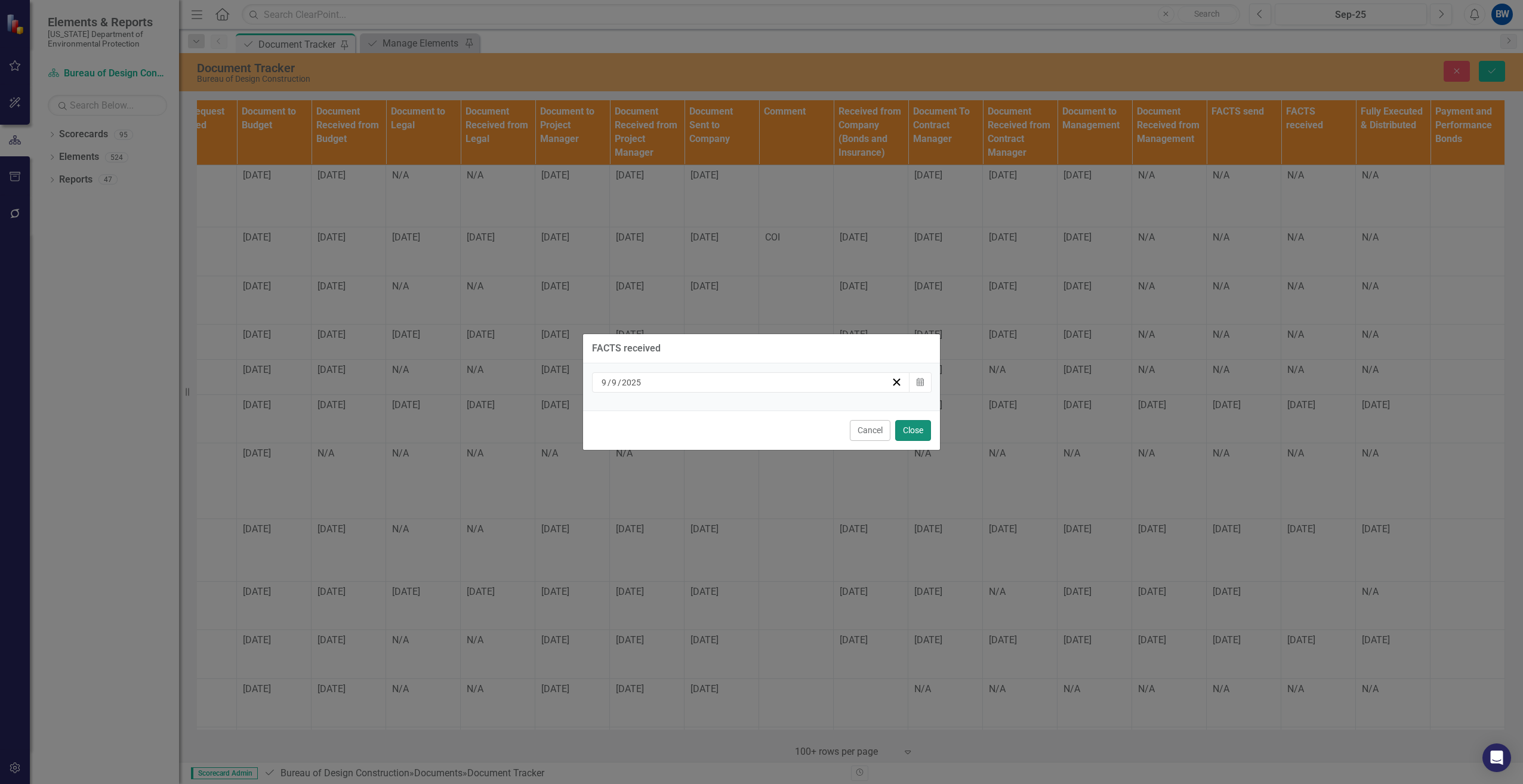
click at [918, 431] on button "Close" at bounding box center [913, 430] width 36 height 21
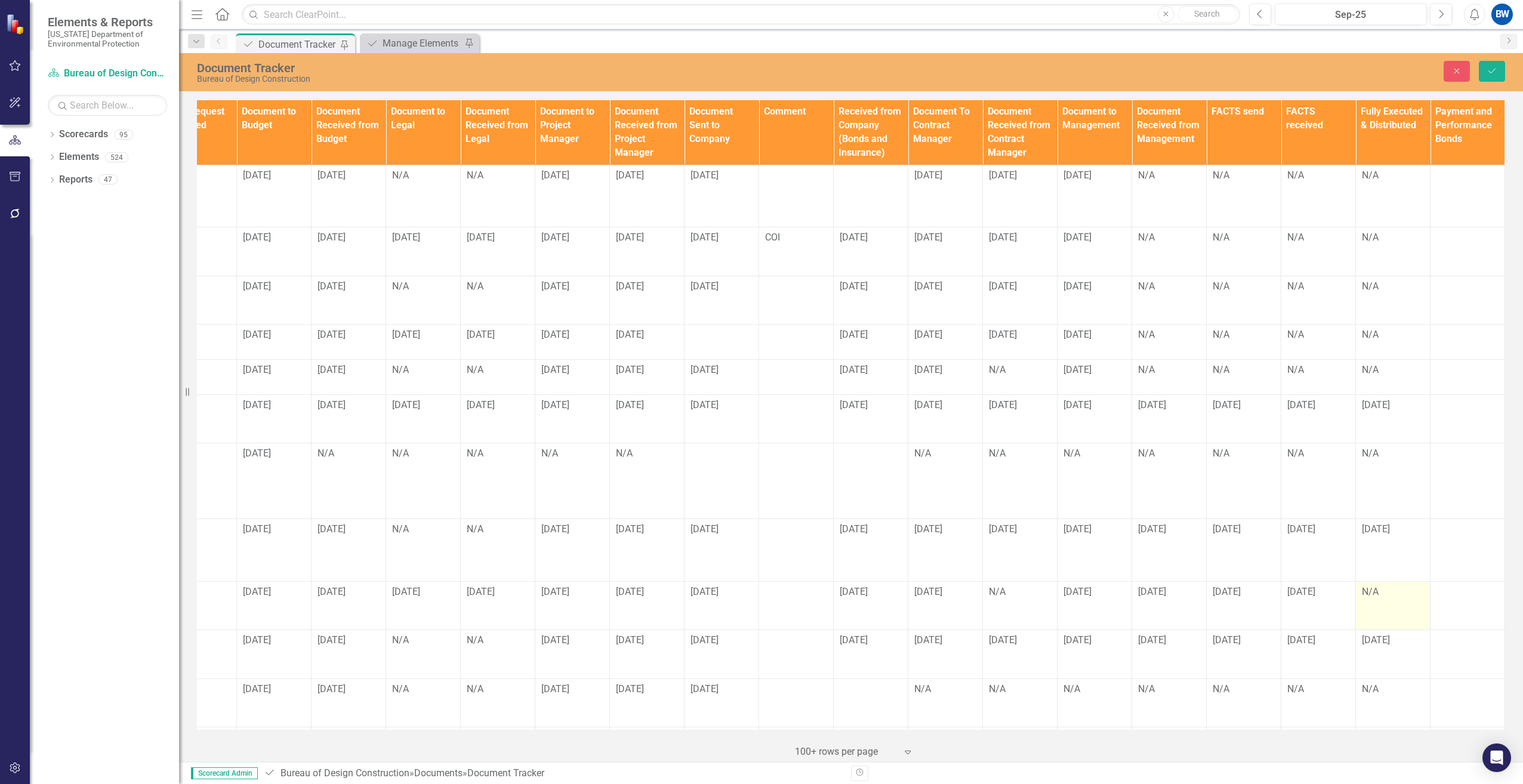
click at [1362, 585] on div "N/A" at bounding box center [1393, 592] width 62 height 14
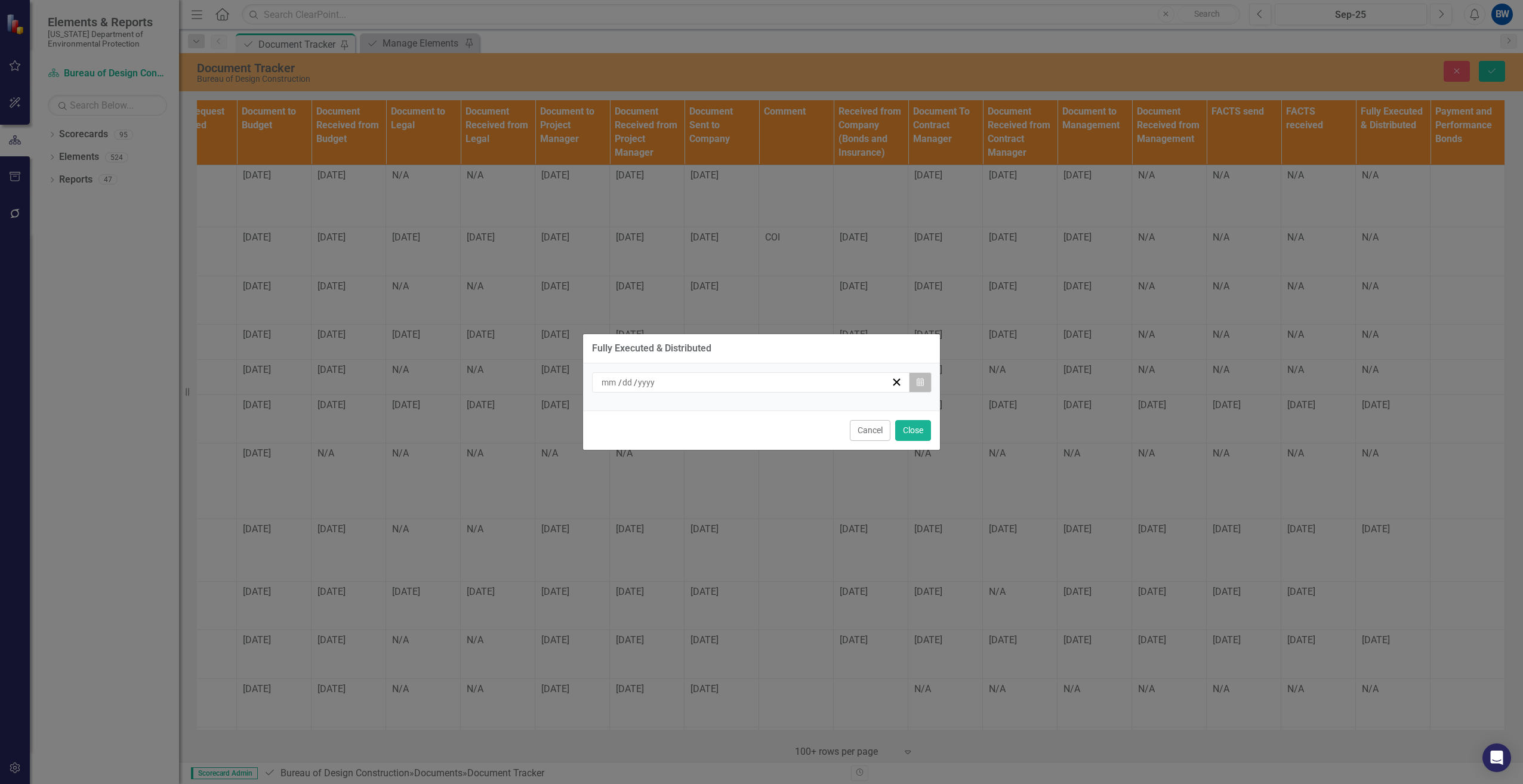
click at [919, 378] on icon "Calendar" at bounding box center [920, 383] width 7 height 9
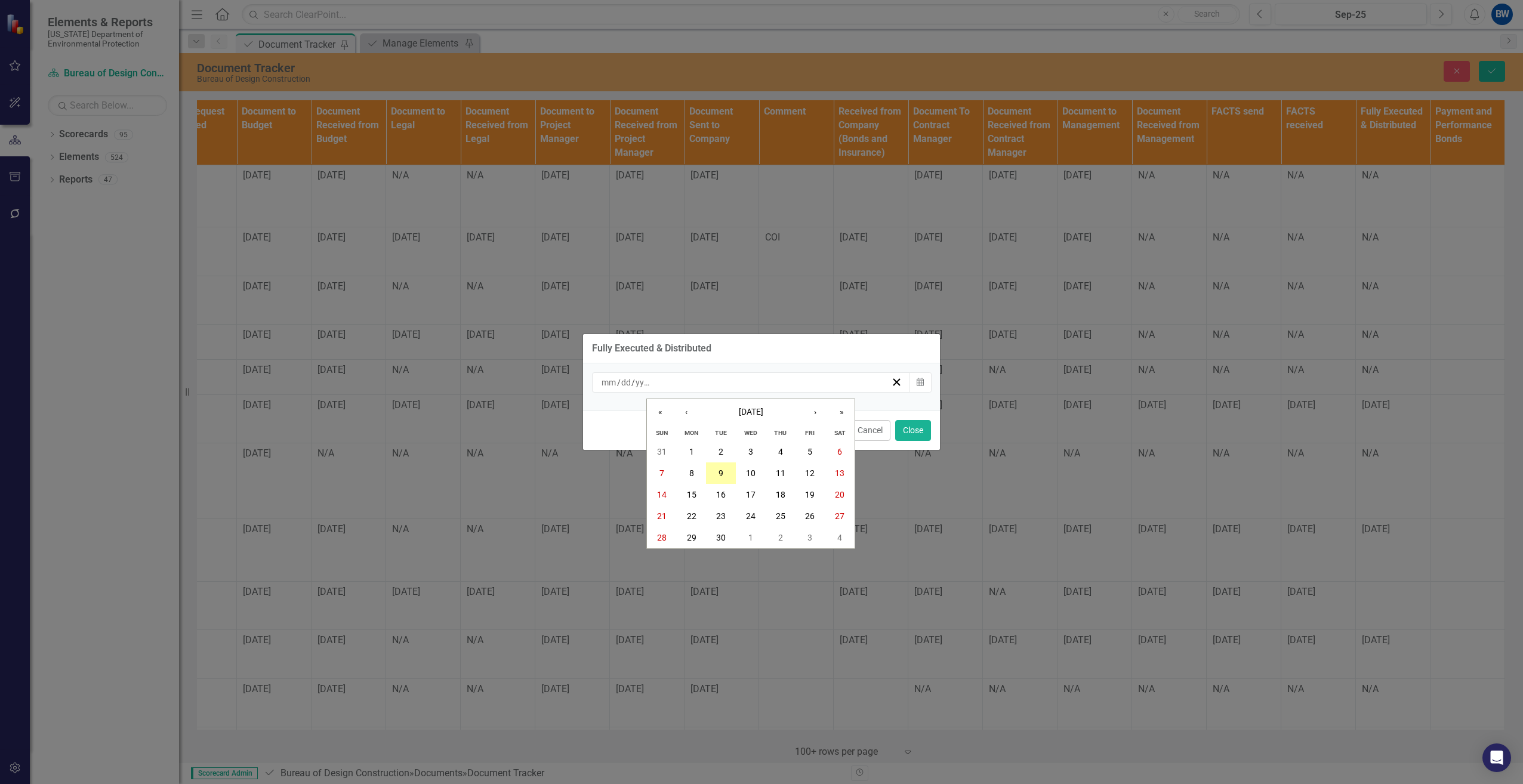
click at [721, 475] on abbr "9" at bounding box center [721, 473] width 5 height 10
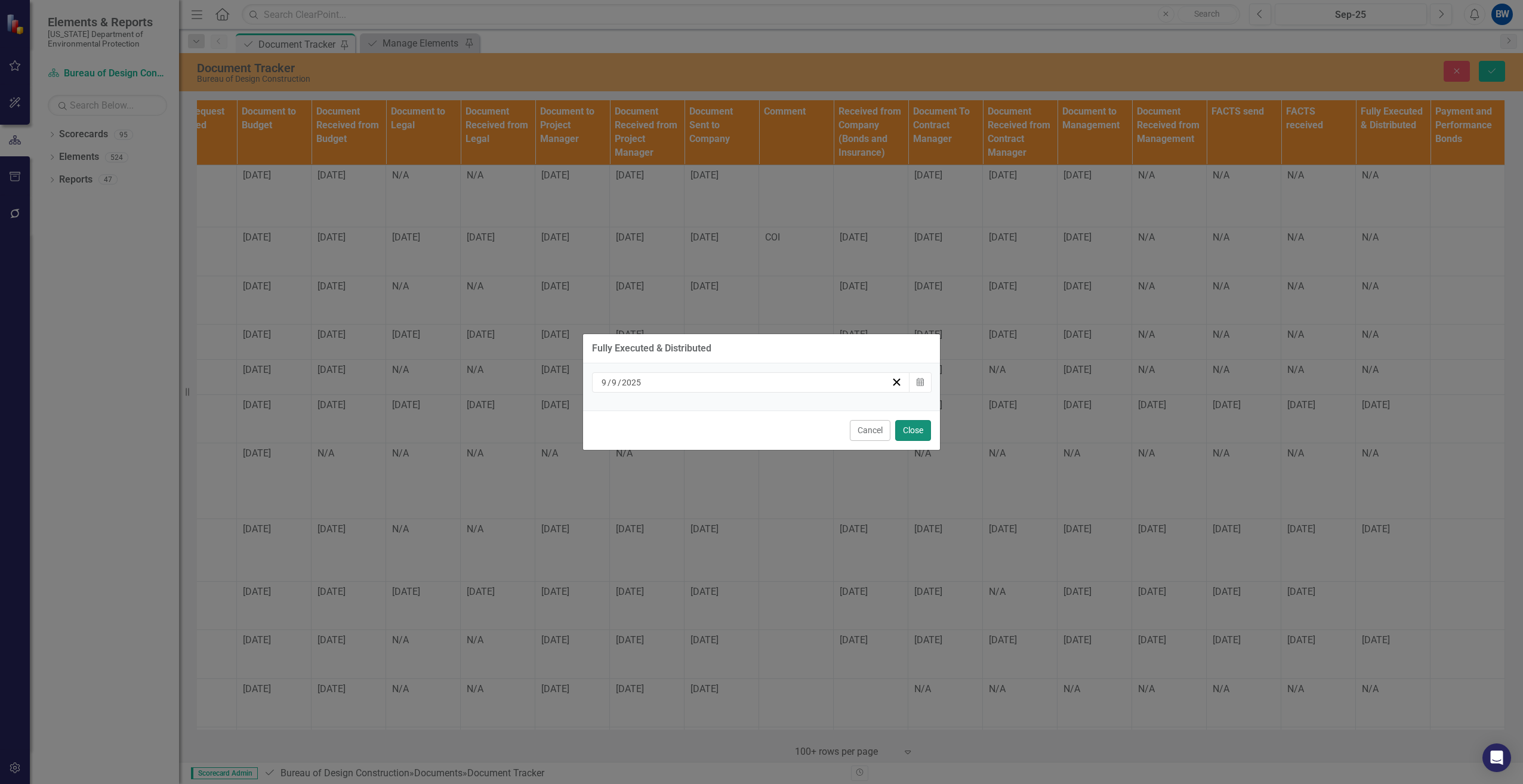
click at [914, 432] on button "Close" at bounding box center [913, 430] width 36 height 21
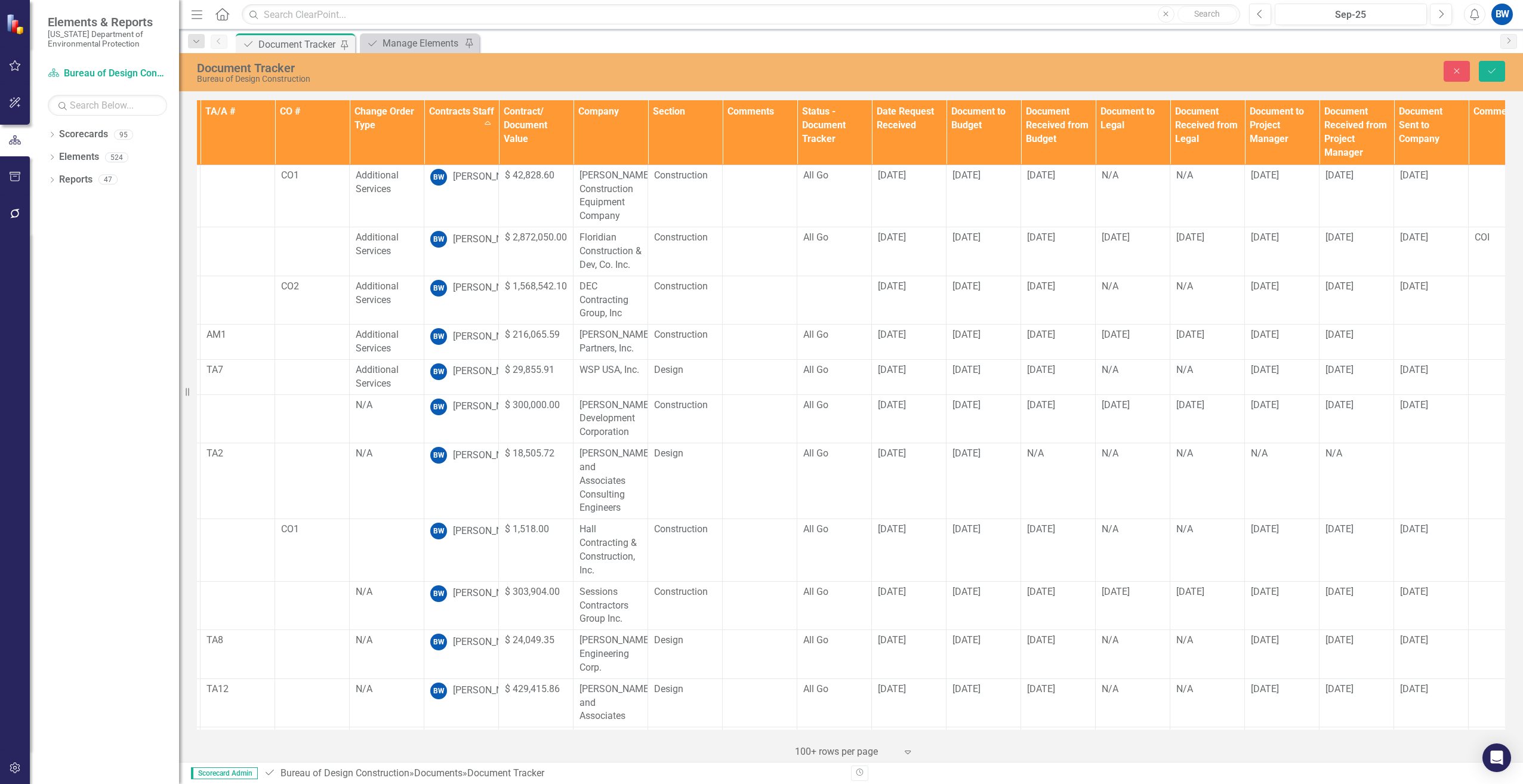
scroll to position [0, 0]
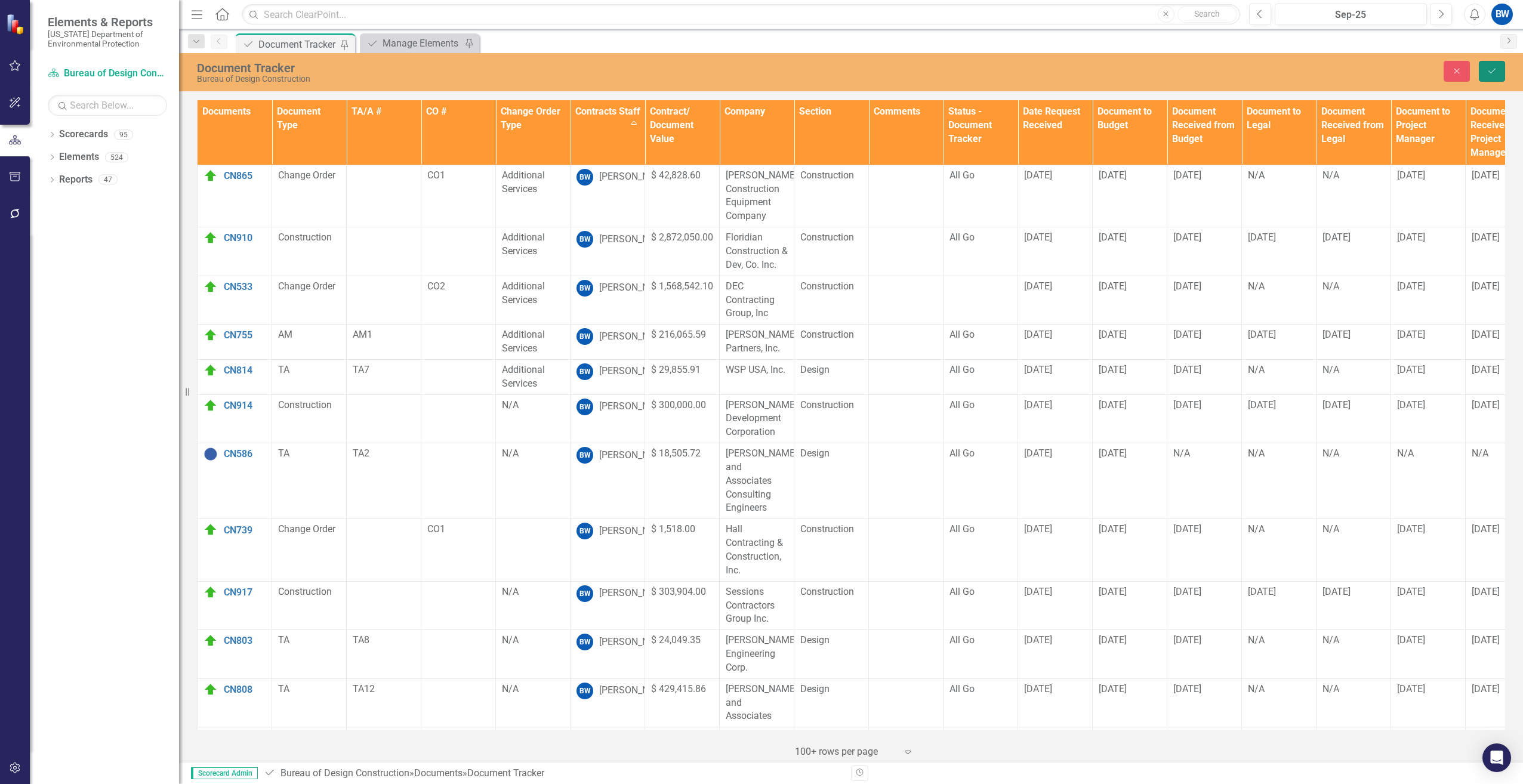
click at [1486, 73] on icon "Save" at bounding box center [1492, 71] width 11 height 9
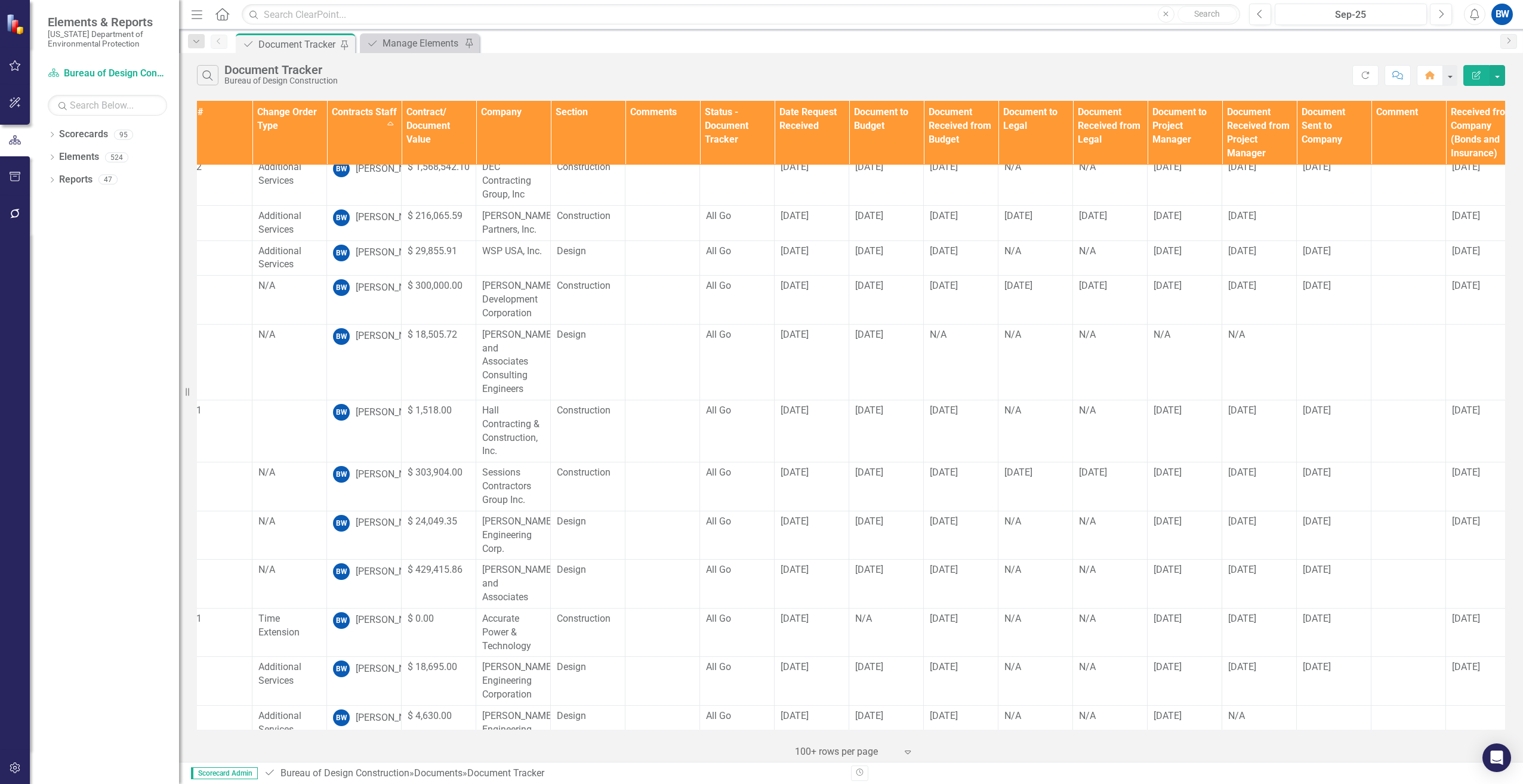
scroll to position [119, 0]
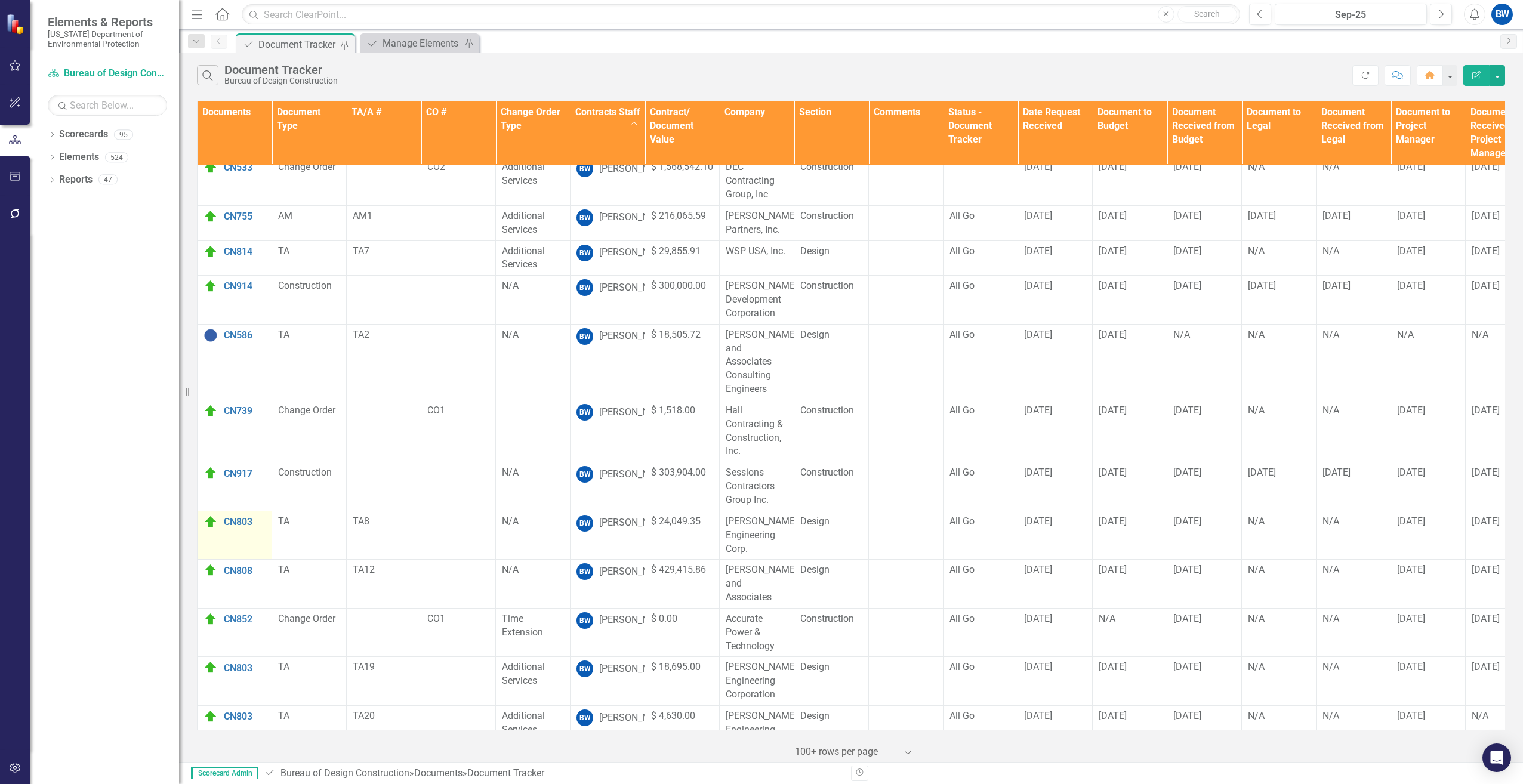
click at [209, 515] on img at bounding box center [211, 522] width 15 height 15
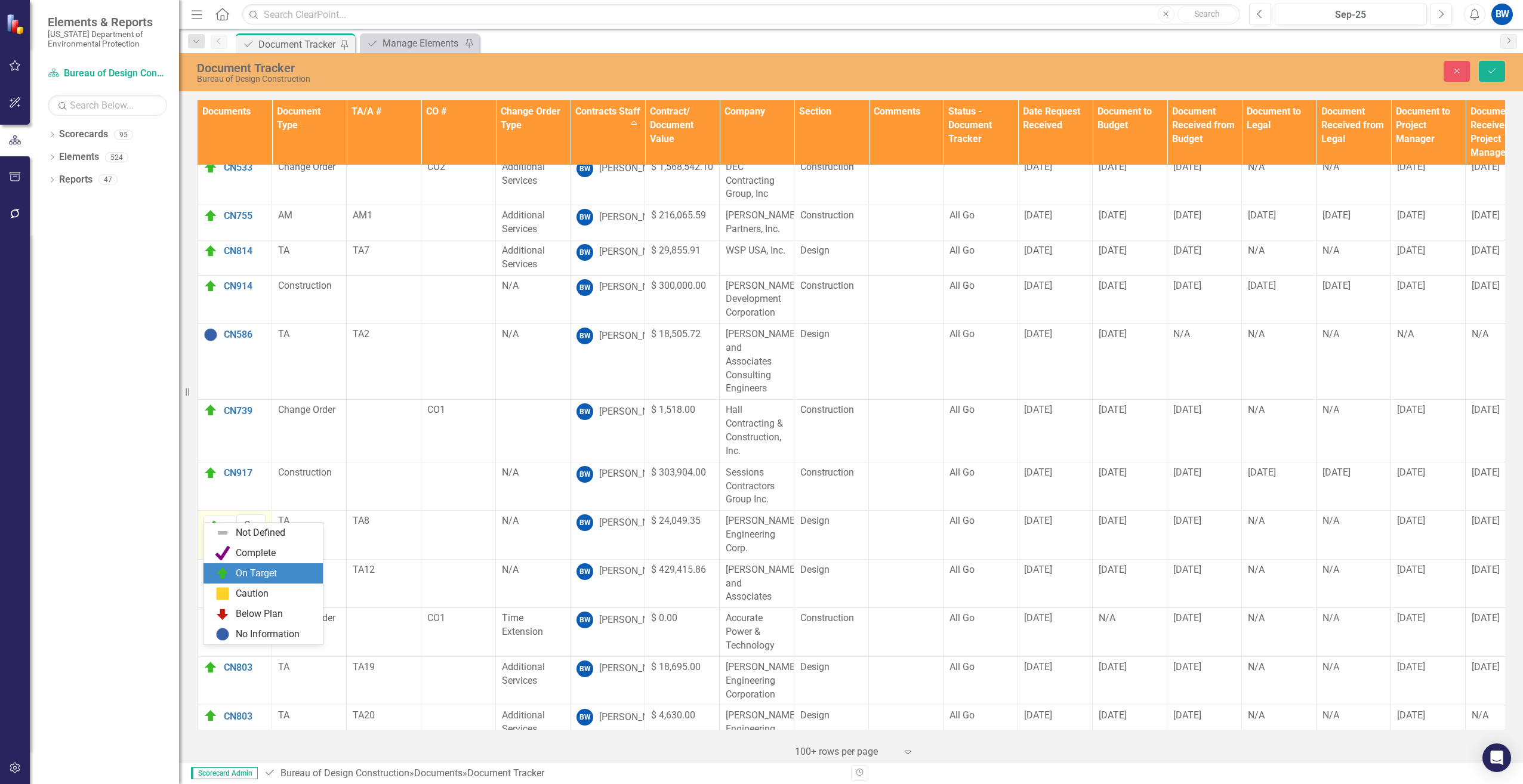
click at [225, 521] on icon "Expand" at bounding box center [230, 526] width 12 height 10
click at [229, 552] on img at bounding box center [223, 553] width 15 height 15
click at [1491, 68] on icon "Save" at bounding box center [1492, 71] width 11 height 9
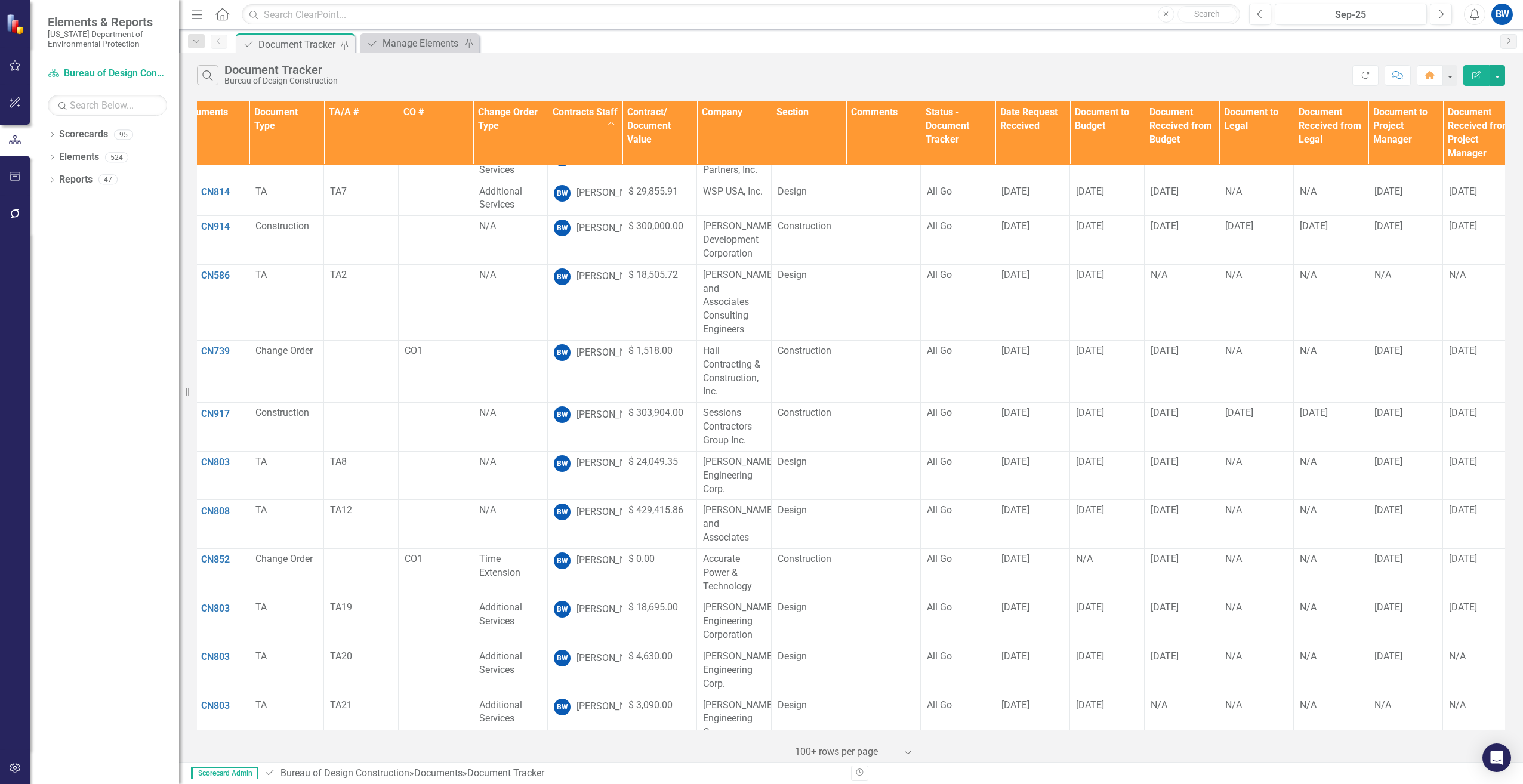
scroll to position [179, 0]
